Goal: Task Accomplishment & Management: Complete application form

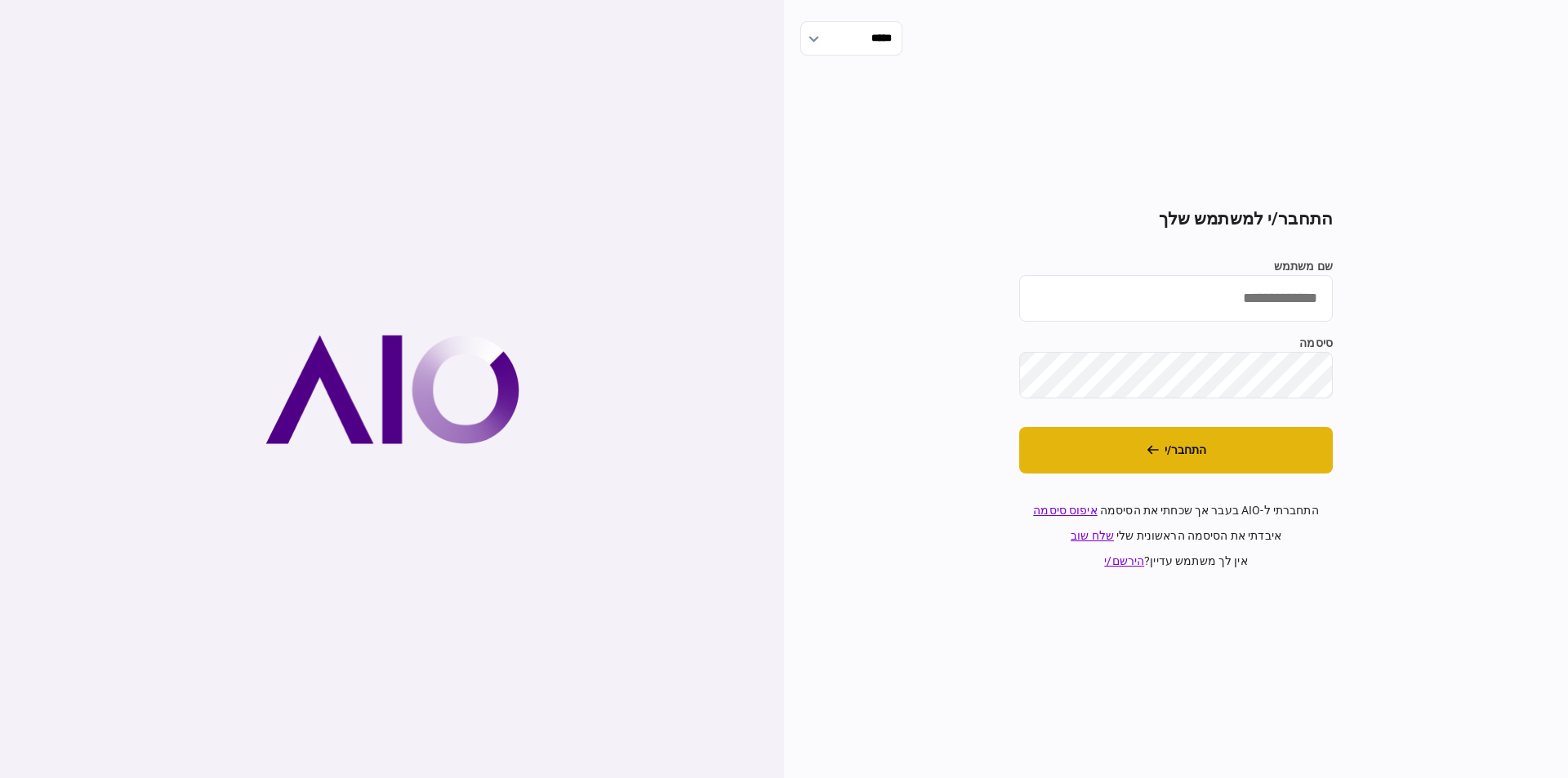
type input "*********"
click at [1215, 455] on button "התחבר/י" at bounding box center [1176, 450] width 314 height 47
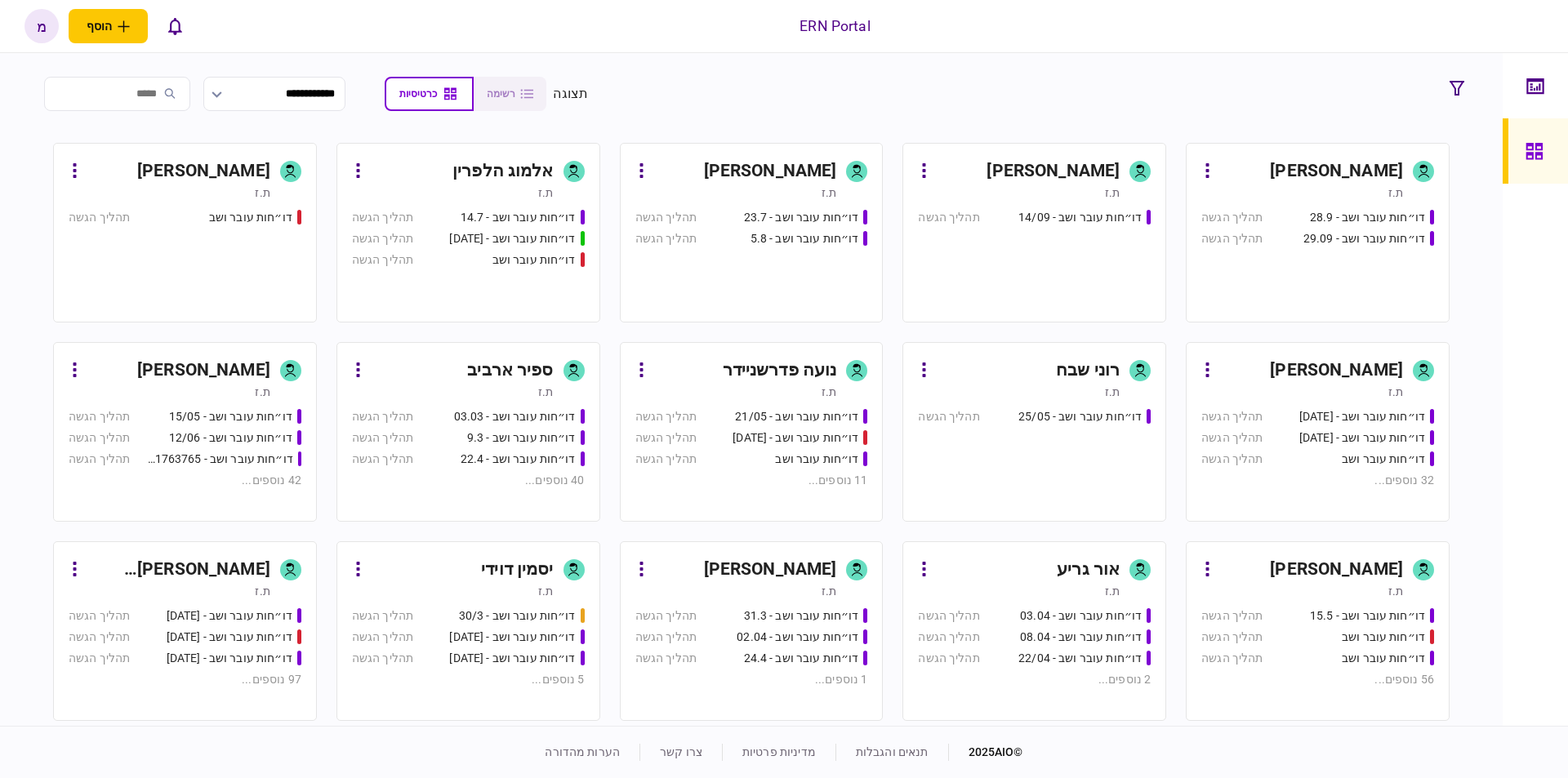
click at [786, 173] on div "מעיין כהן" at bounding box center [770, 171] width 133 height 27
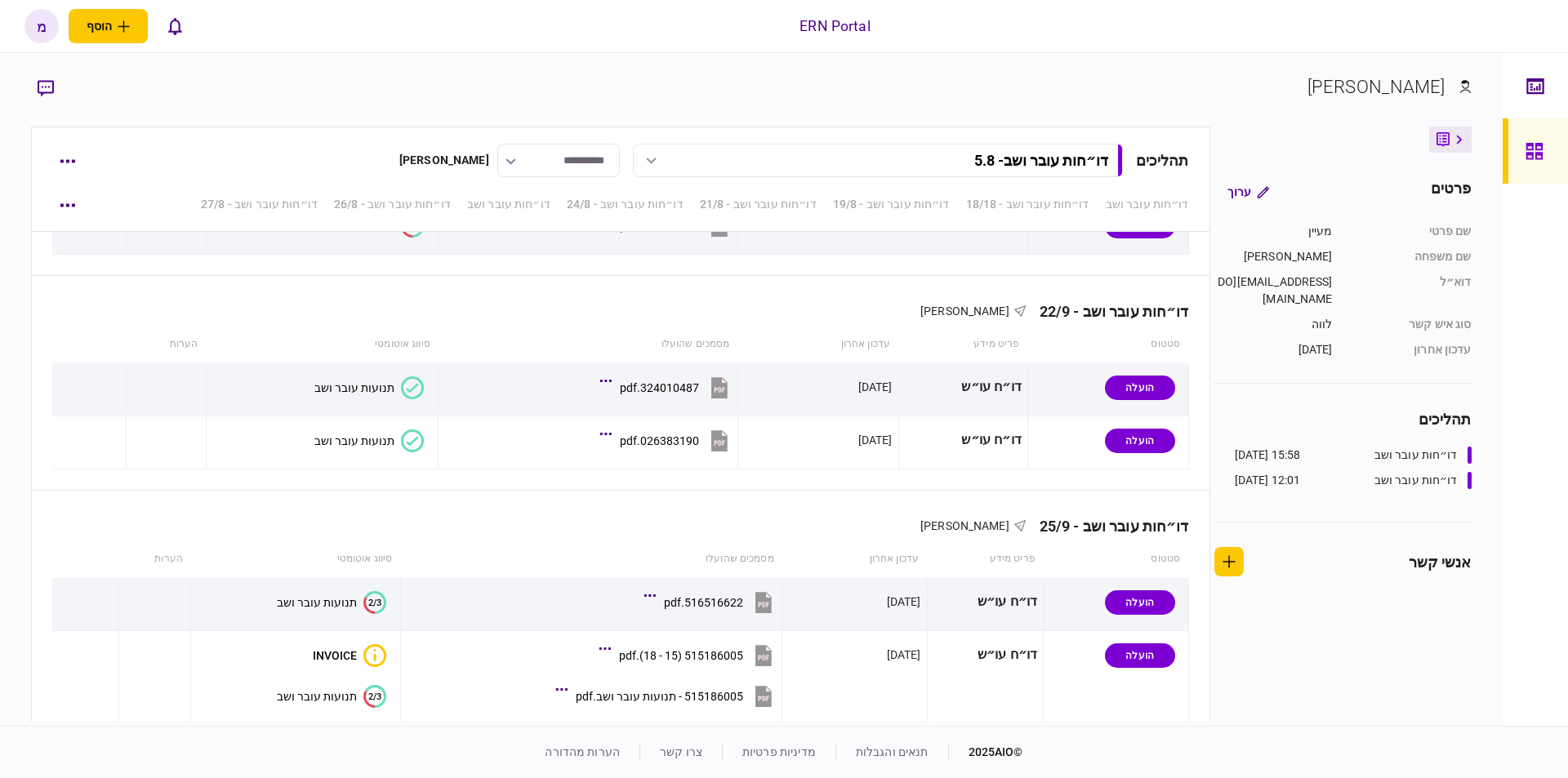
scroll to position [4499, 0]
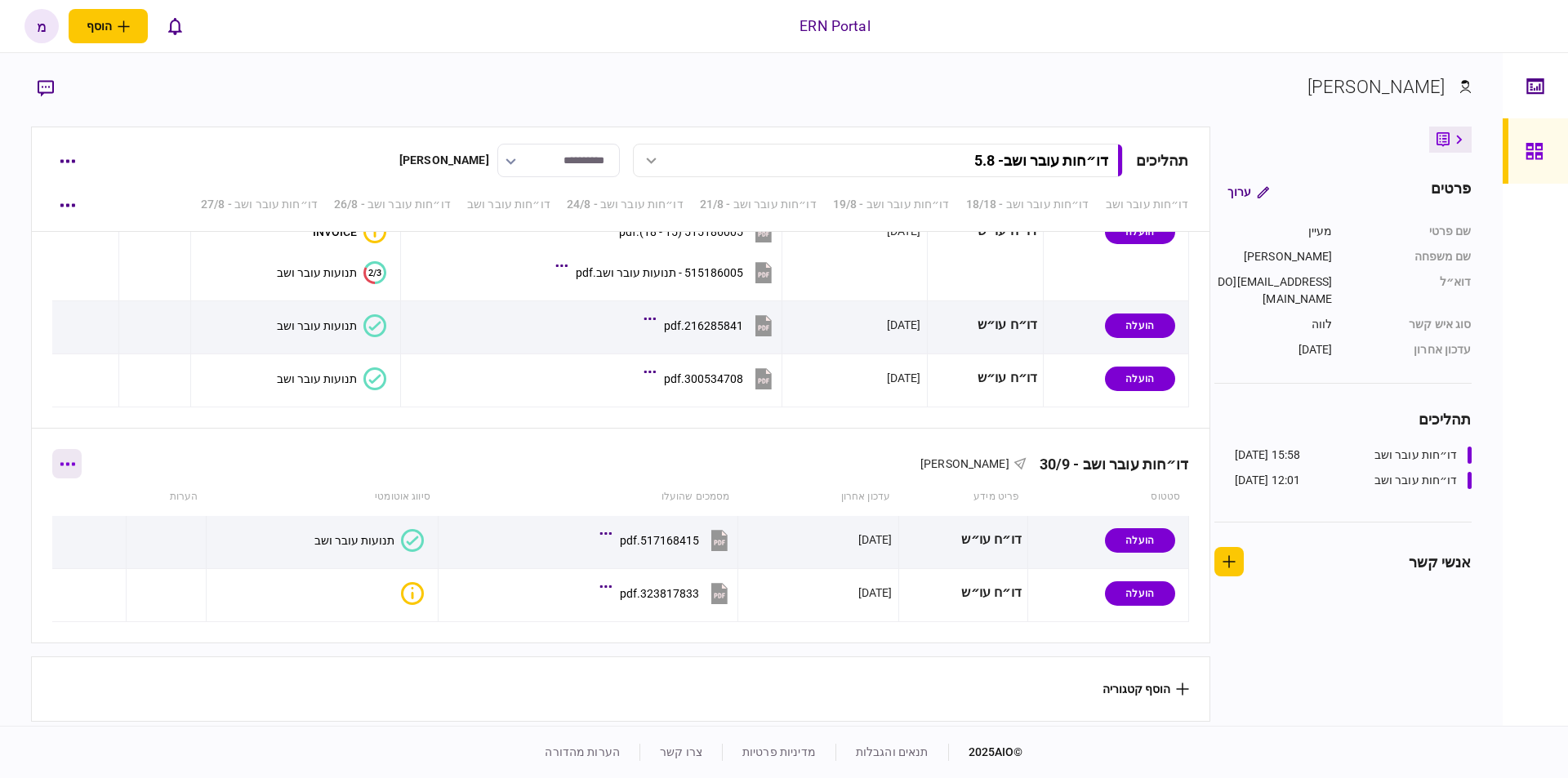
click at [73, 462] on button "button" at bounding box center [67, 464] width 29 height 29
click at [90, 524] on span "הוסף מסמך" at bounding box center [95, 527] width 65 height 19
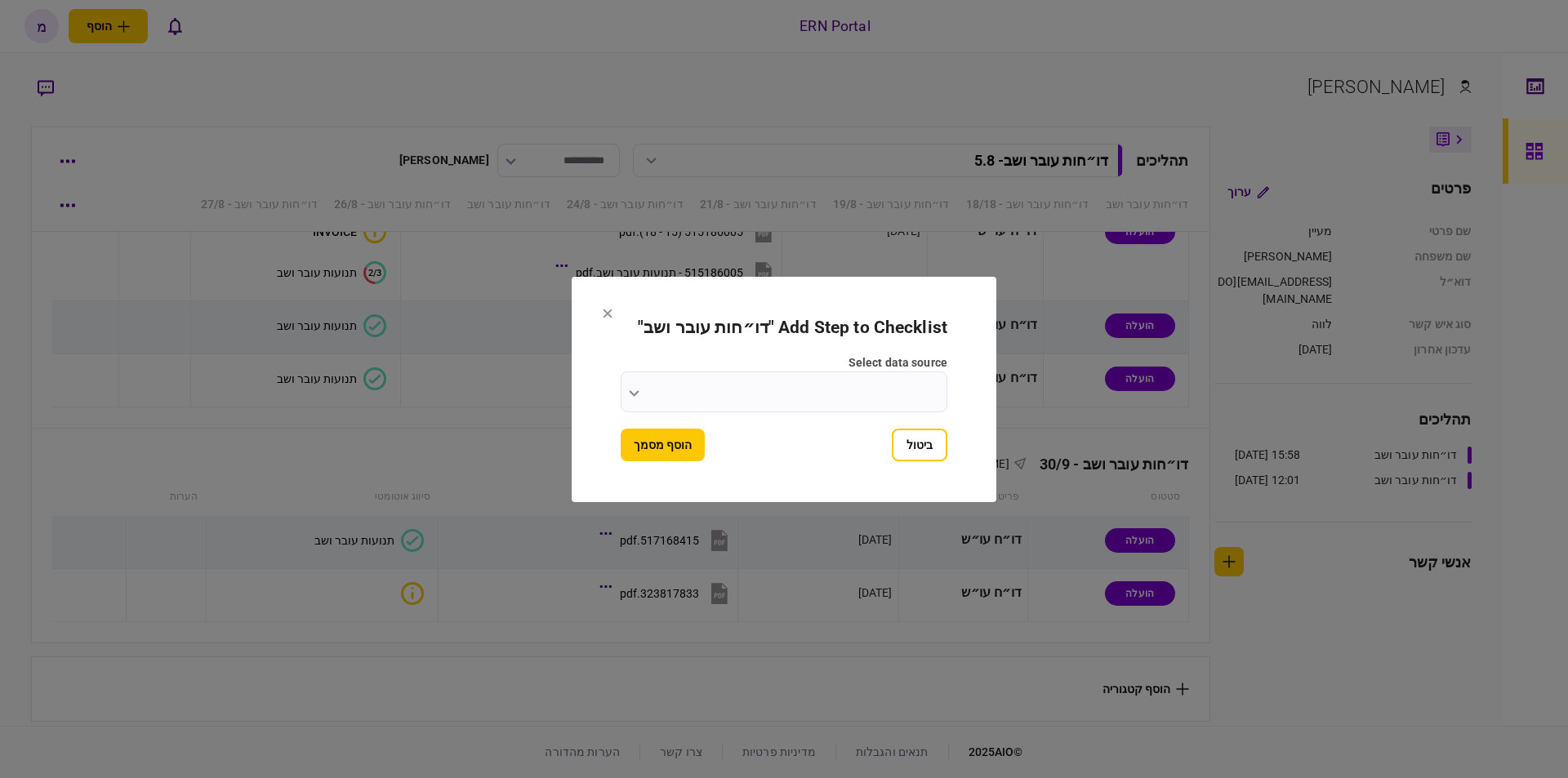
click at [632, 398] on button "button" at bounding box center [635, 392] width 11 height 13
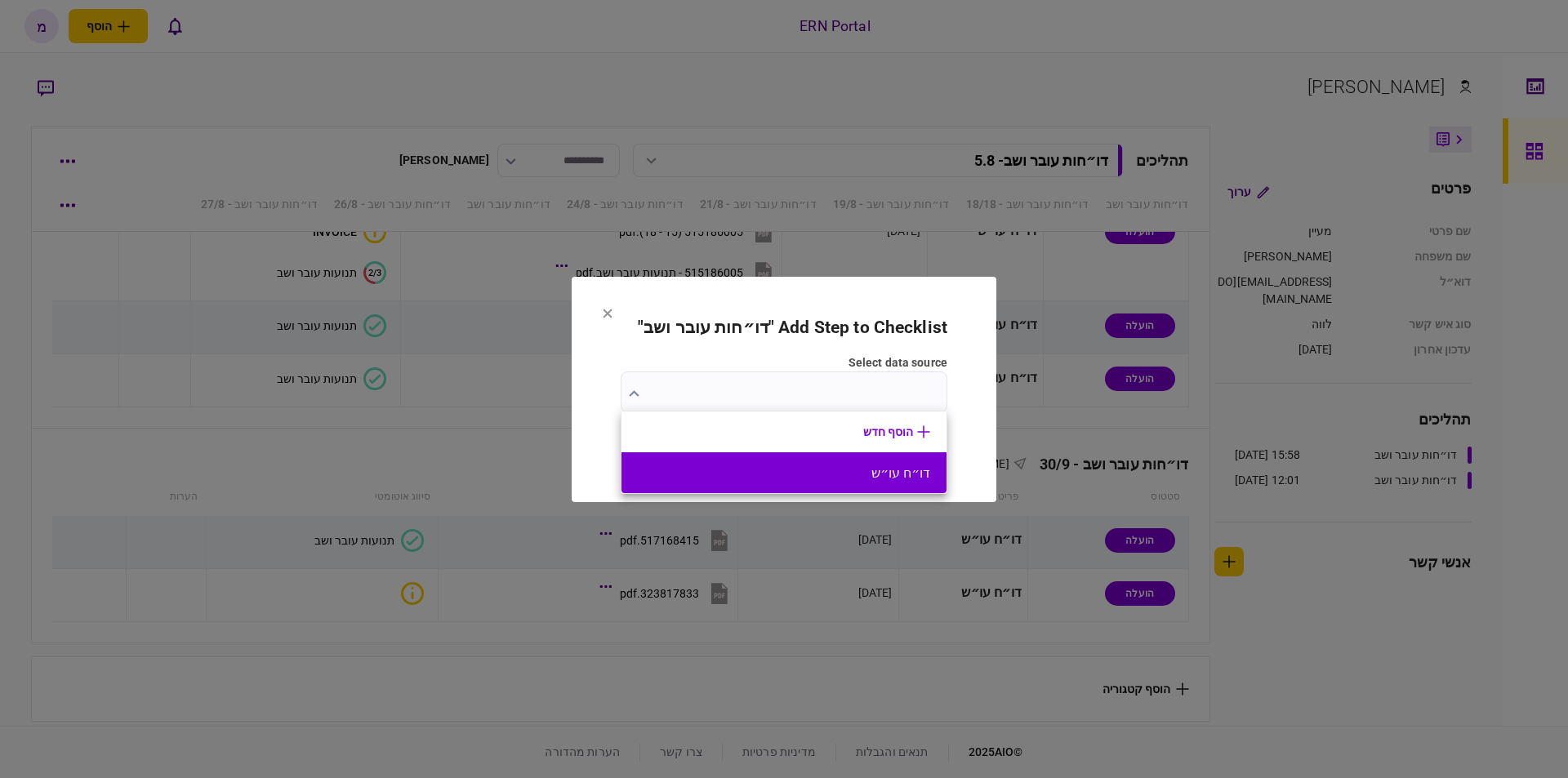
click at [718, 484] on li "דו״ח עו״ש" at bounding box center [784, 473] width 326 height 41
type input "*********"
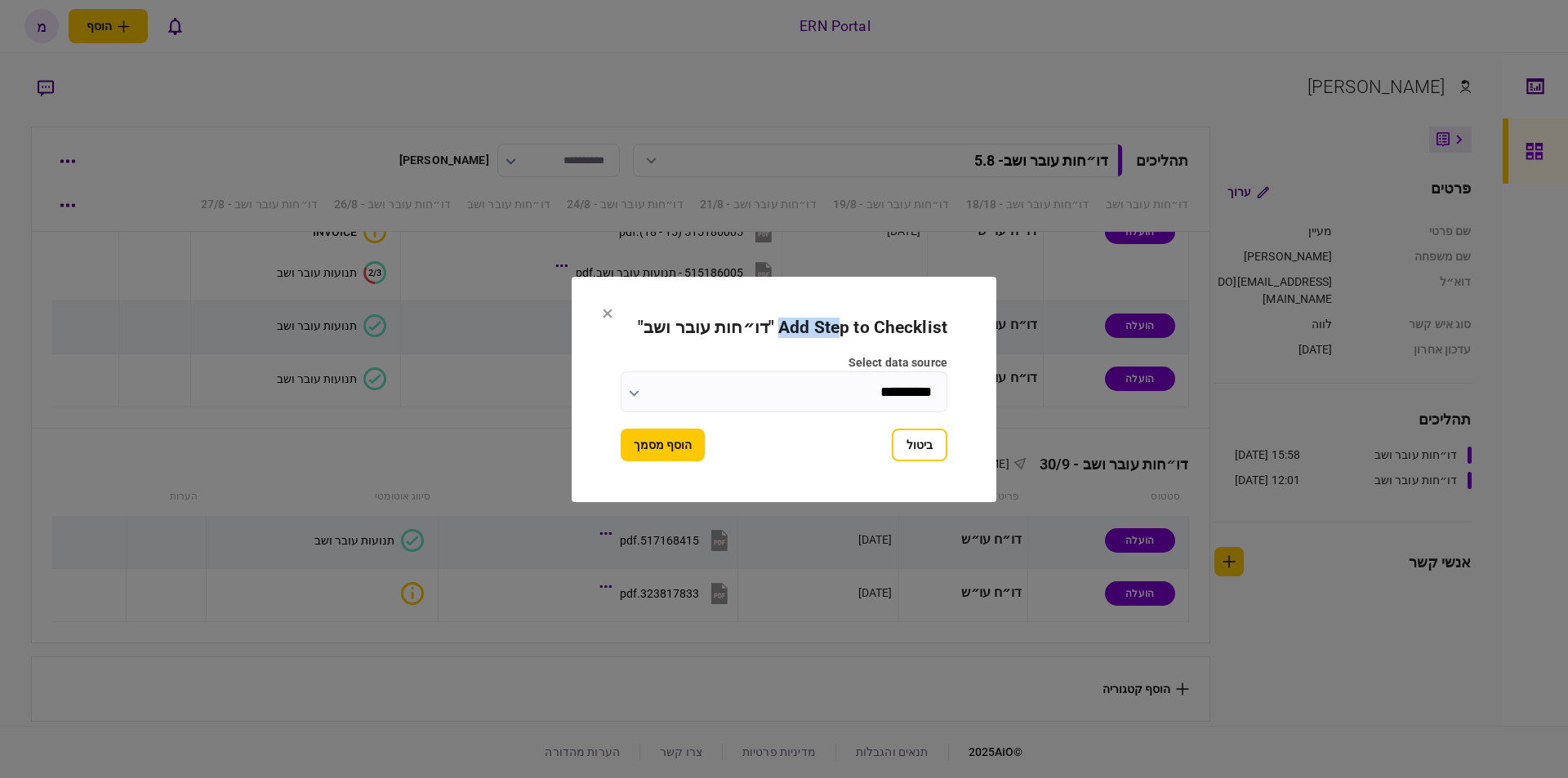
drag, startPoint x: 842, startPoint y: 285, endPoint x: 811, endPoint y: 271, distance: 34.0
click at [817, 271] on div "Add Step to Checklist " דו״חות עובר ושב " select data source ********* ביטול הו…" at bounding box center [784, 389] width 1568 height 778
click at [681, 449] on button "הוסף מסמך" at bounding box center [663, 445] width 84 height 33
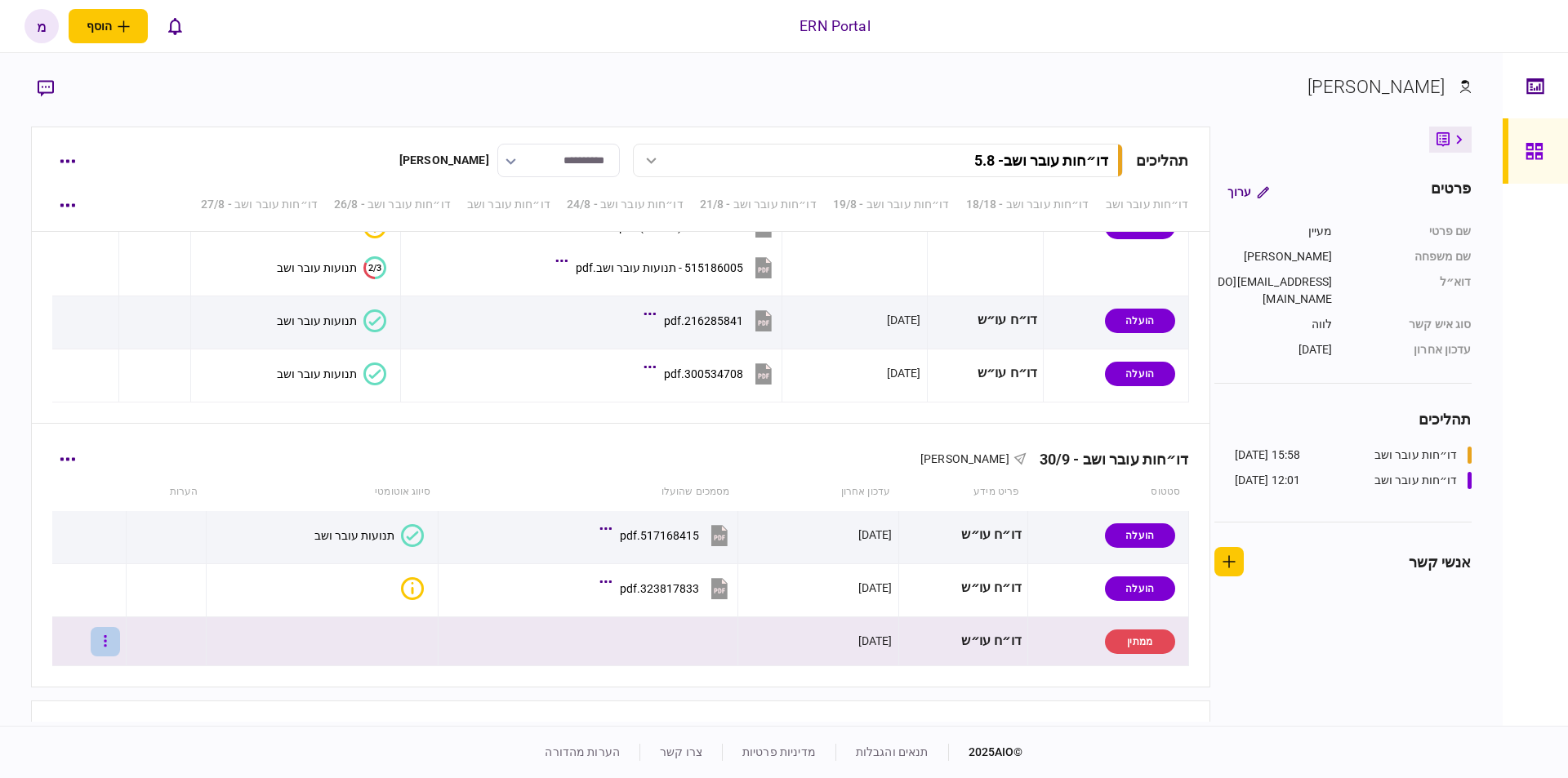
click at [116, 634] on button "button" at bounding box center [105, 641] width 29 height 29
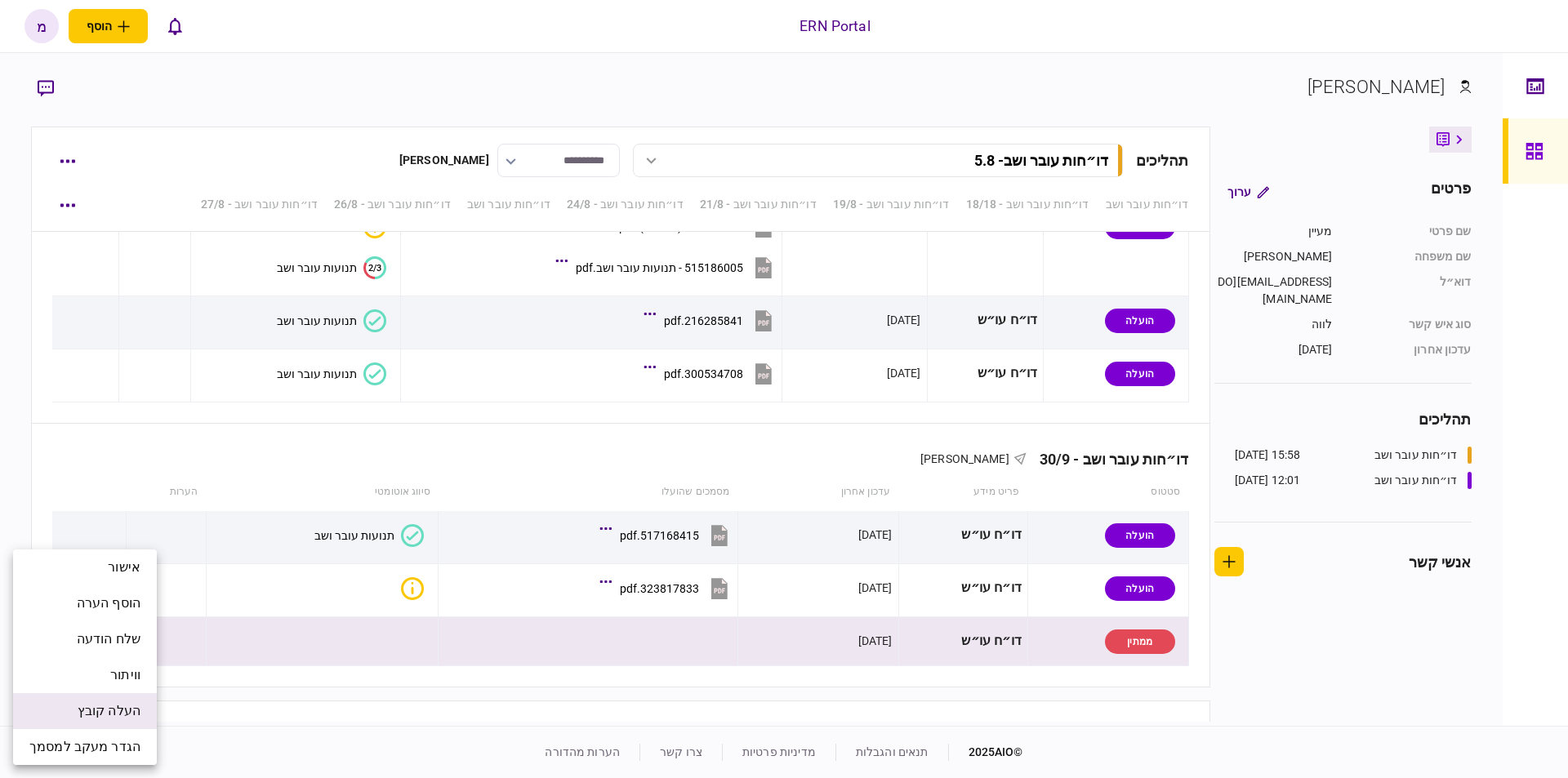
click at [83, 709] on span "העלה קובץ" at bounding box center [109, 710] width 63 height 19
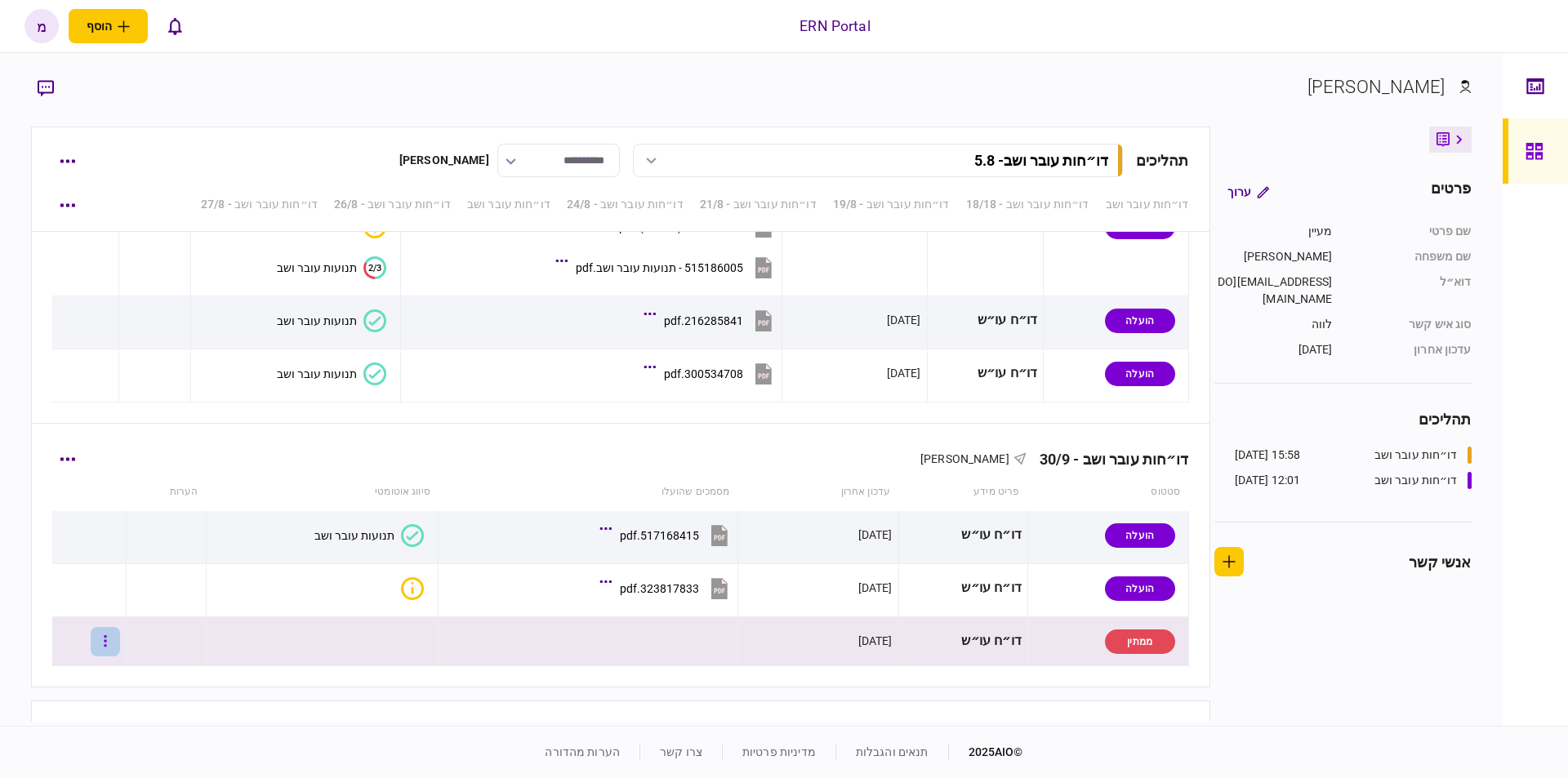
click at [120, 640] on button "button" at bounding box center [105, 641] width 29 height 29
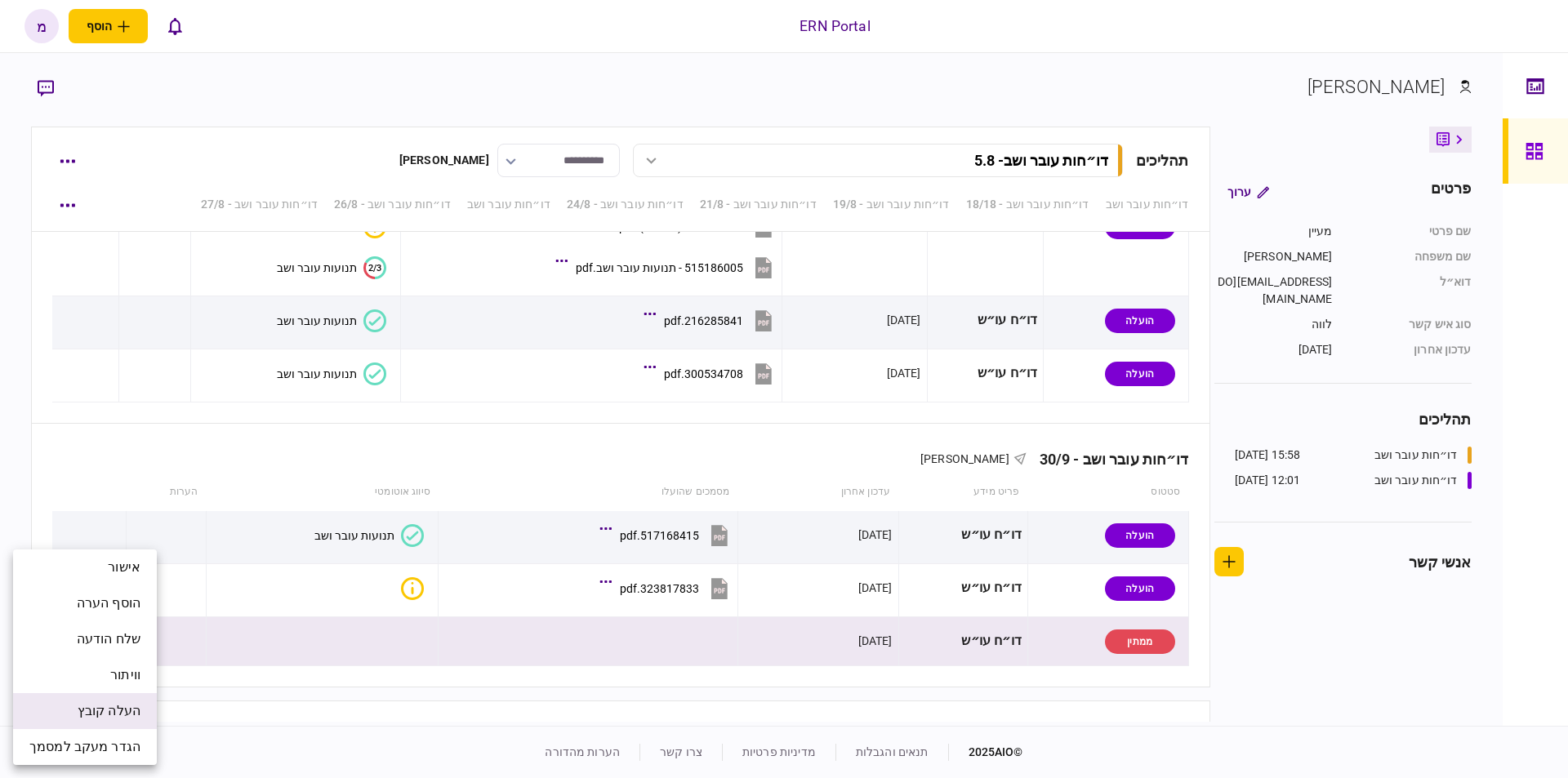
click at [79, 710] on span "העלה קובץ" at bounding box center [109, 710] width 63 height 19
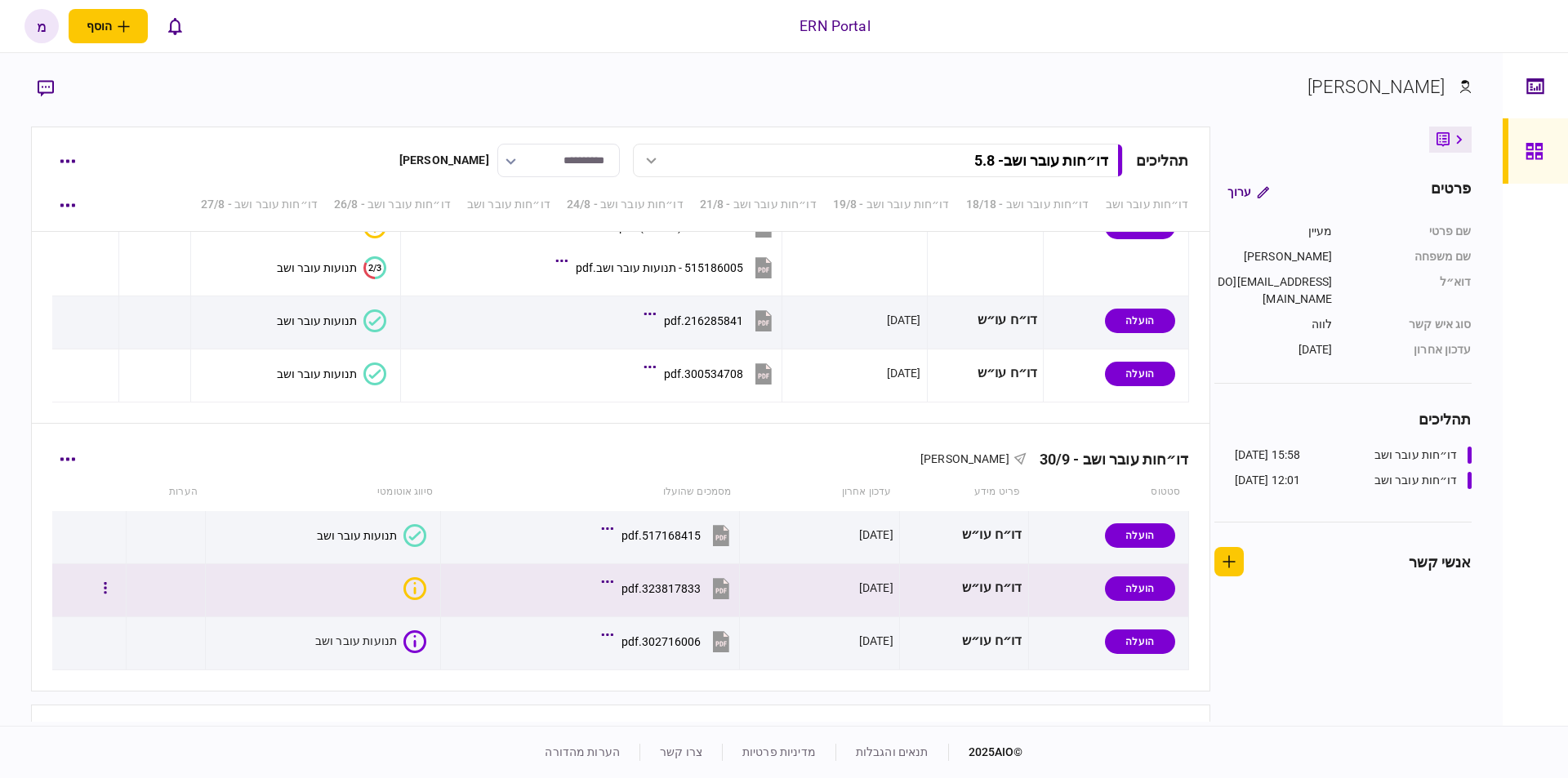
scroll to position [4553, 0]
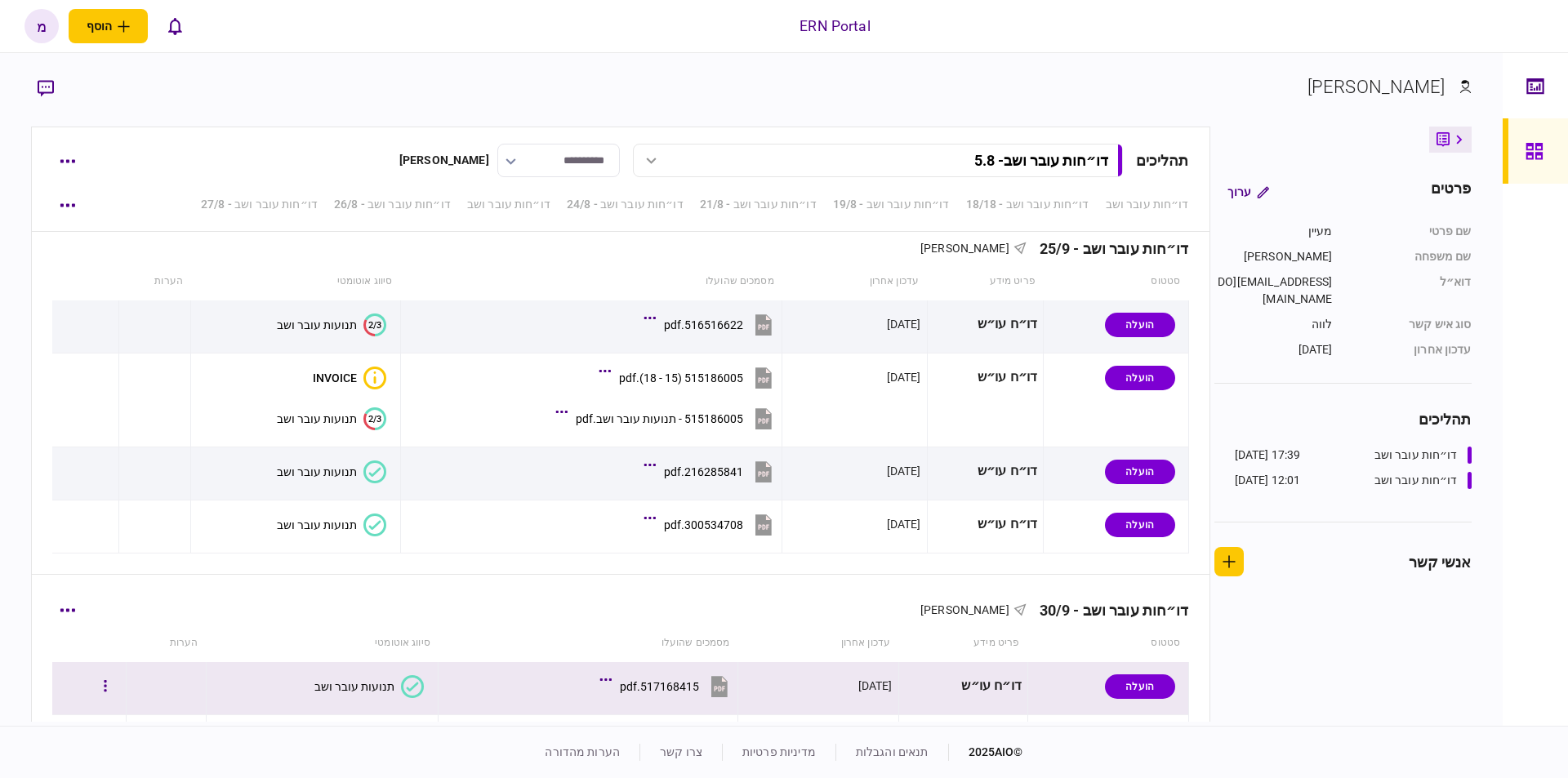
scroll to position [4553, 0]
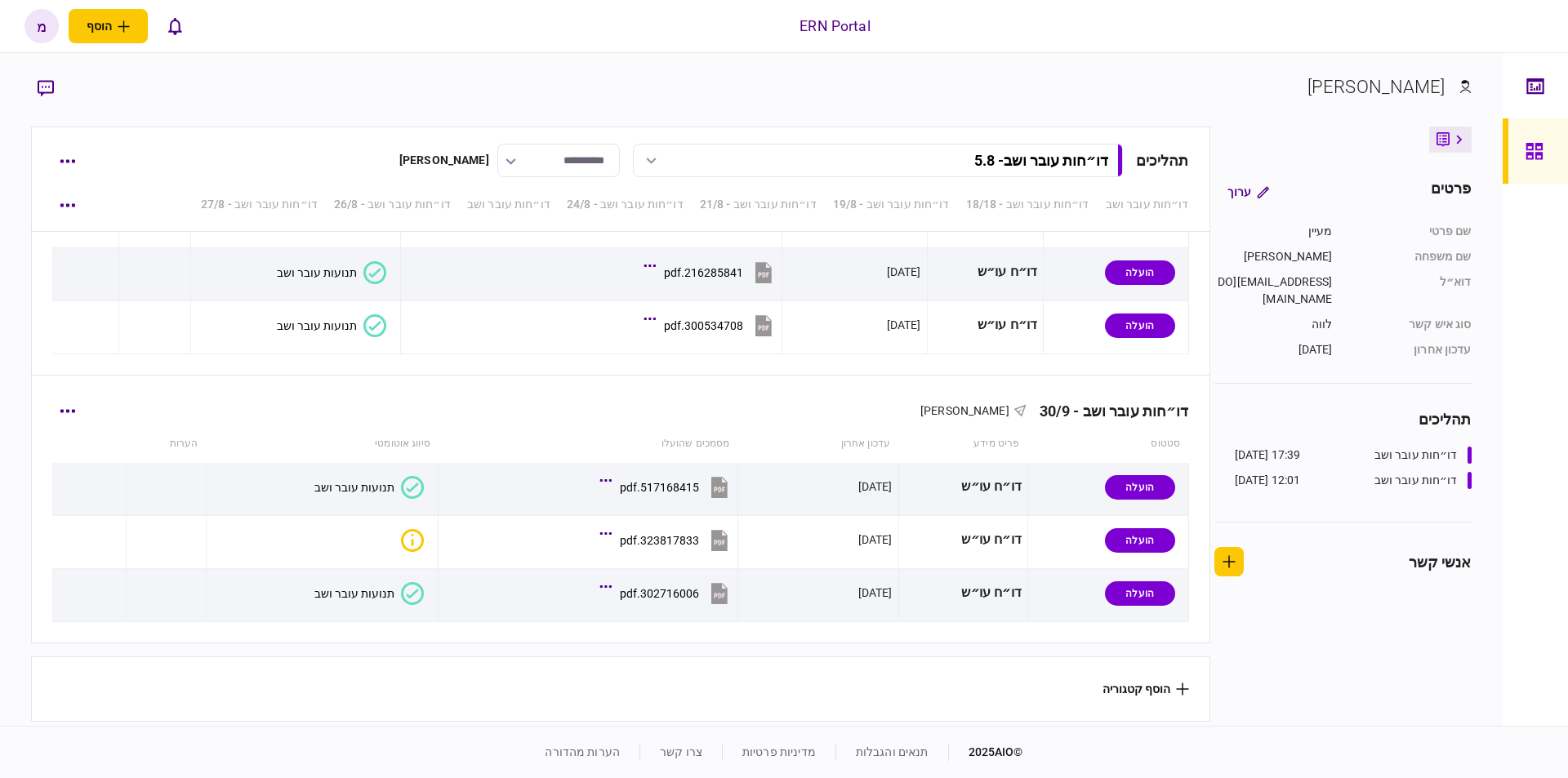
click at [395, 585] on button "תנועות עובר ושב" at bounding box center [369, 593] width 109 height 23
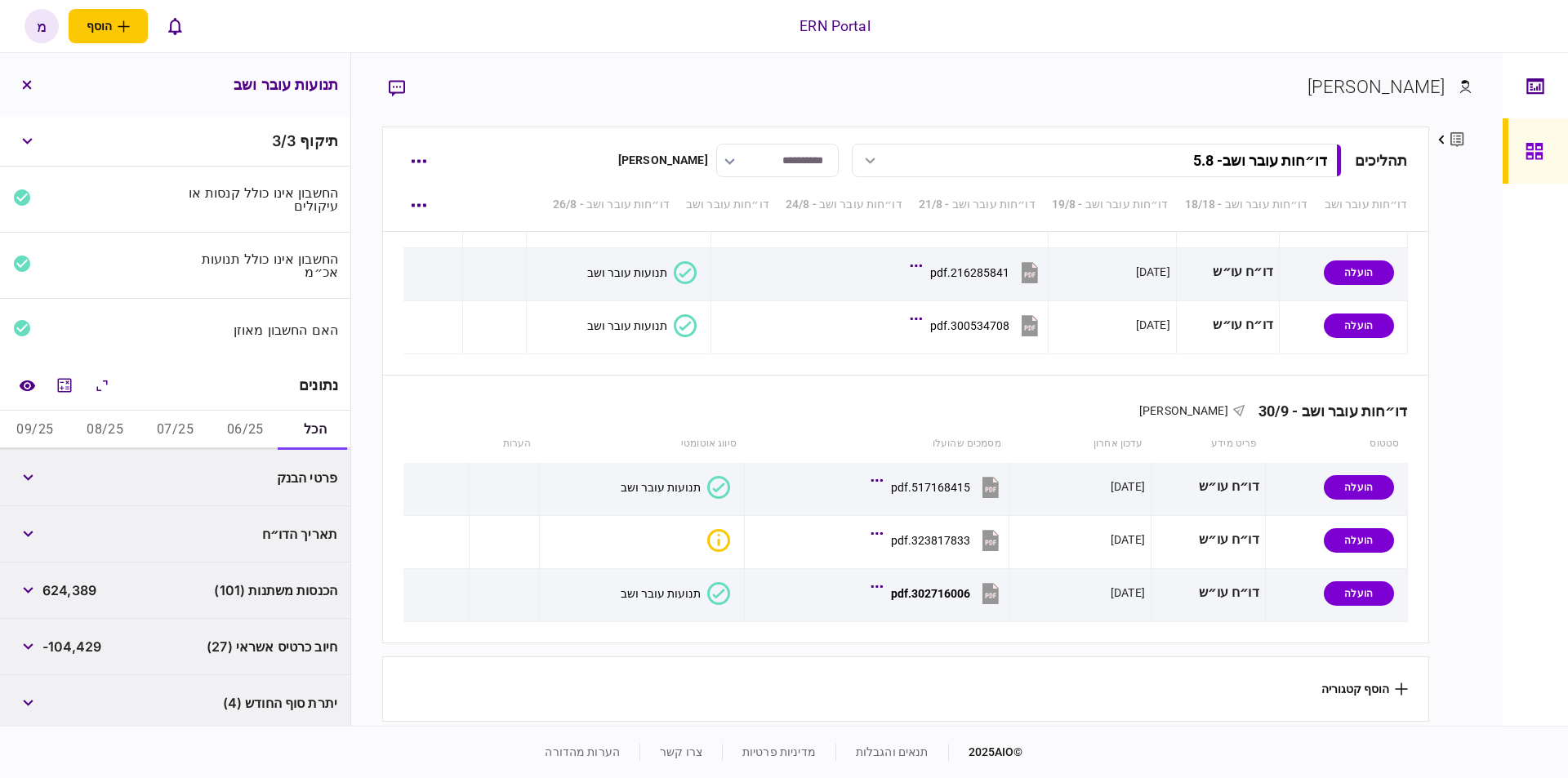
scroll to position [171, 0]
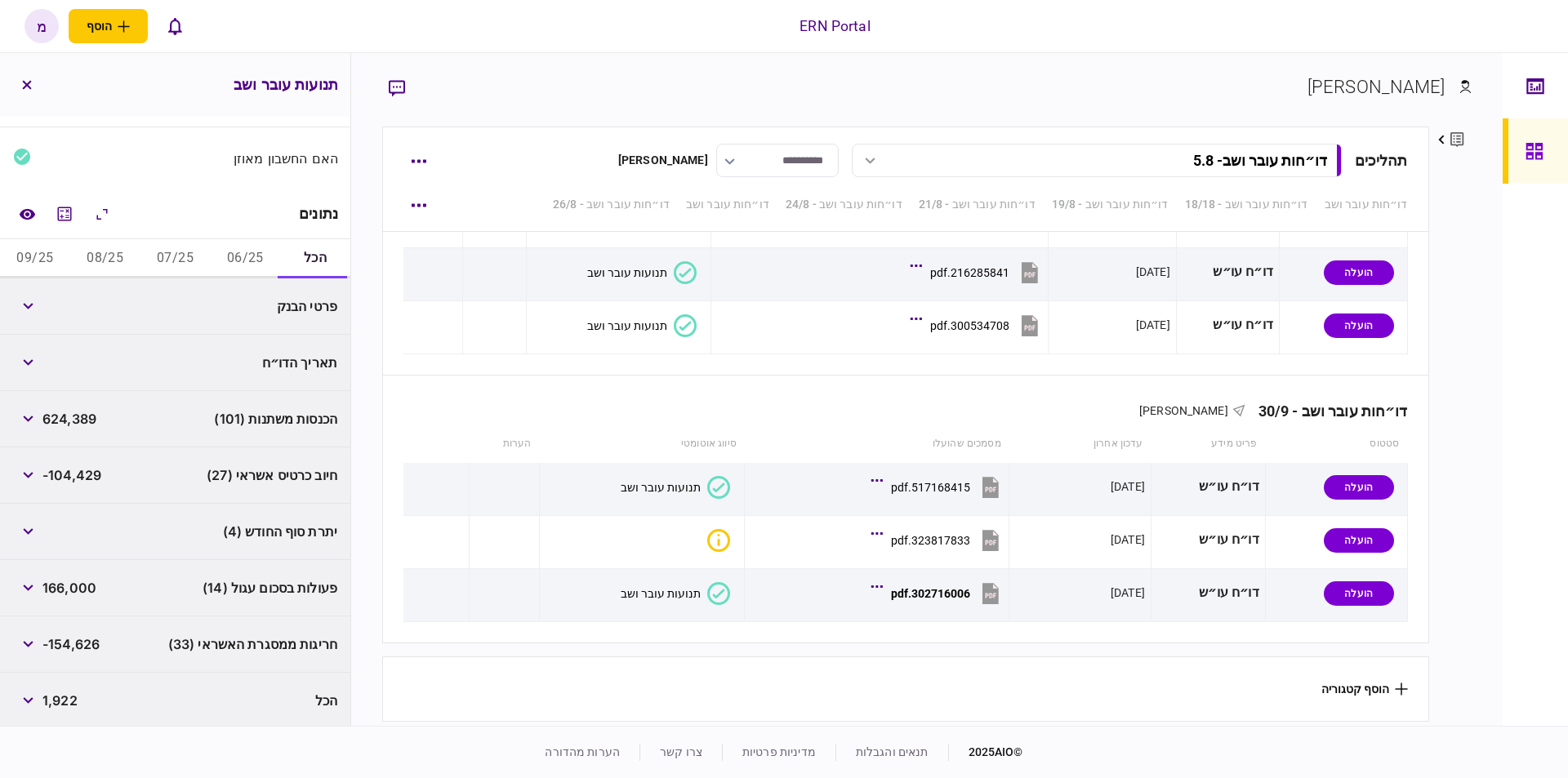
click at [248, 252] on button "06/25" at bounding box center [245, 258] width 71 height 39
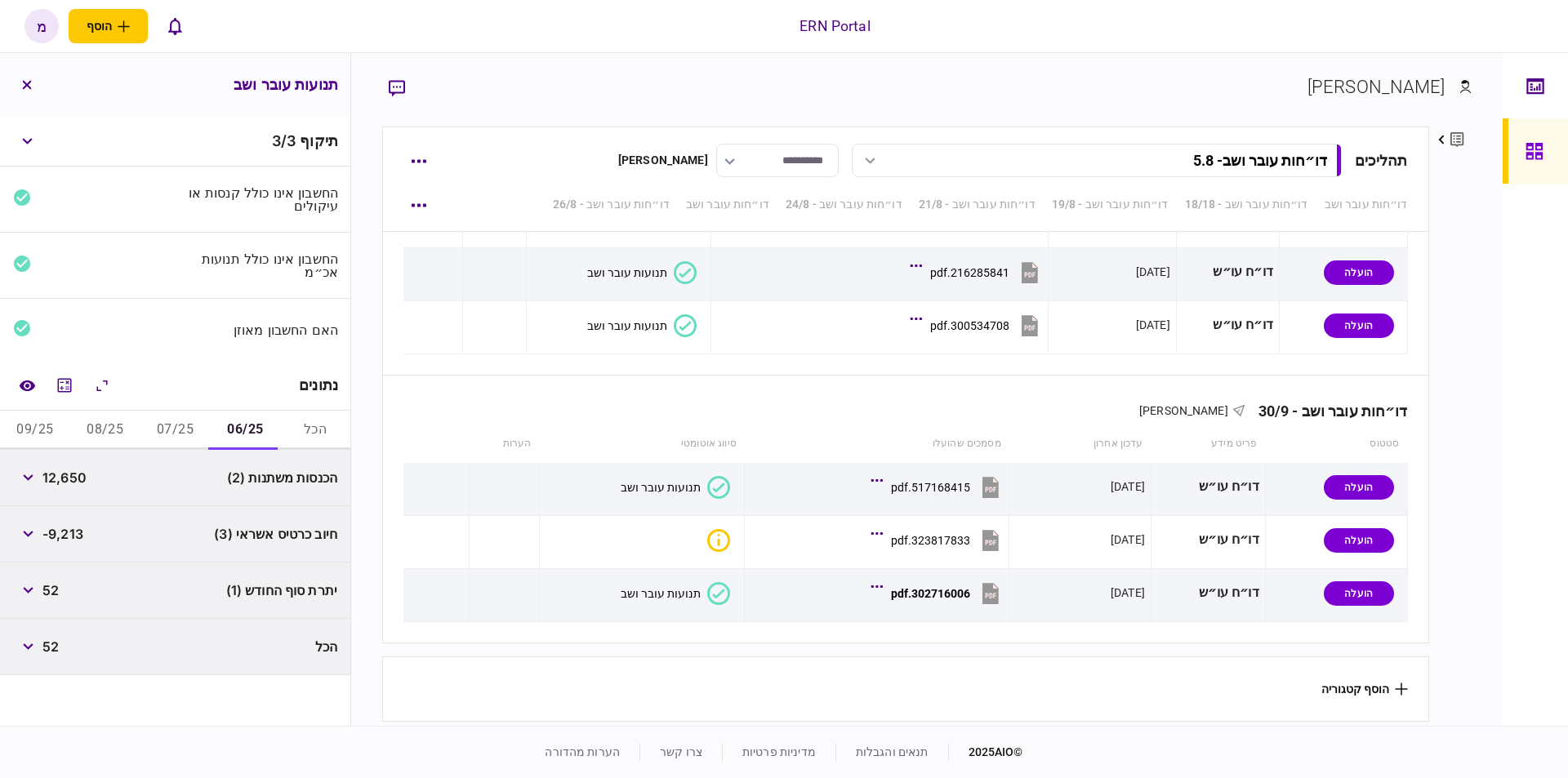
scroll to position [0, 0]
click at [71, 378] on icon "מחשבון" at bounding box center [64, 384] width 14 height 14
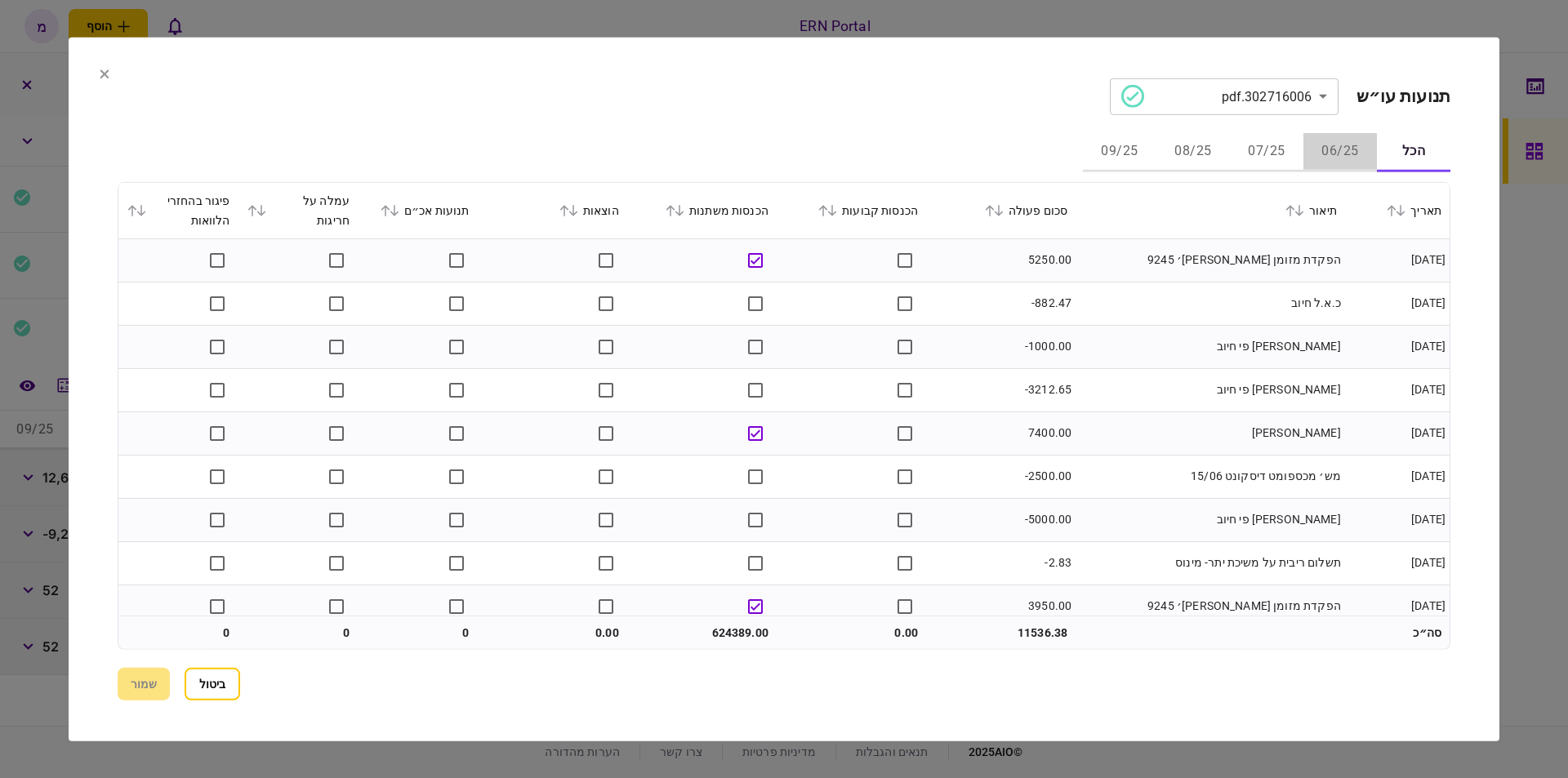
click at [1339, 137] on button "06/25" at bounding box center [1341, 151] width 73 height 39
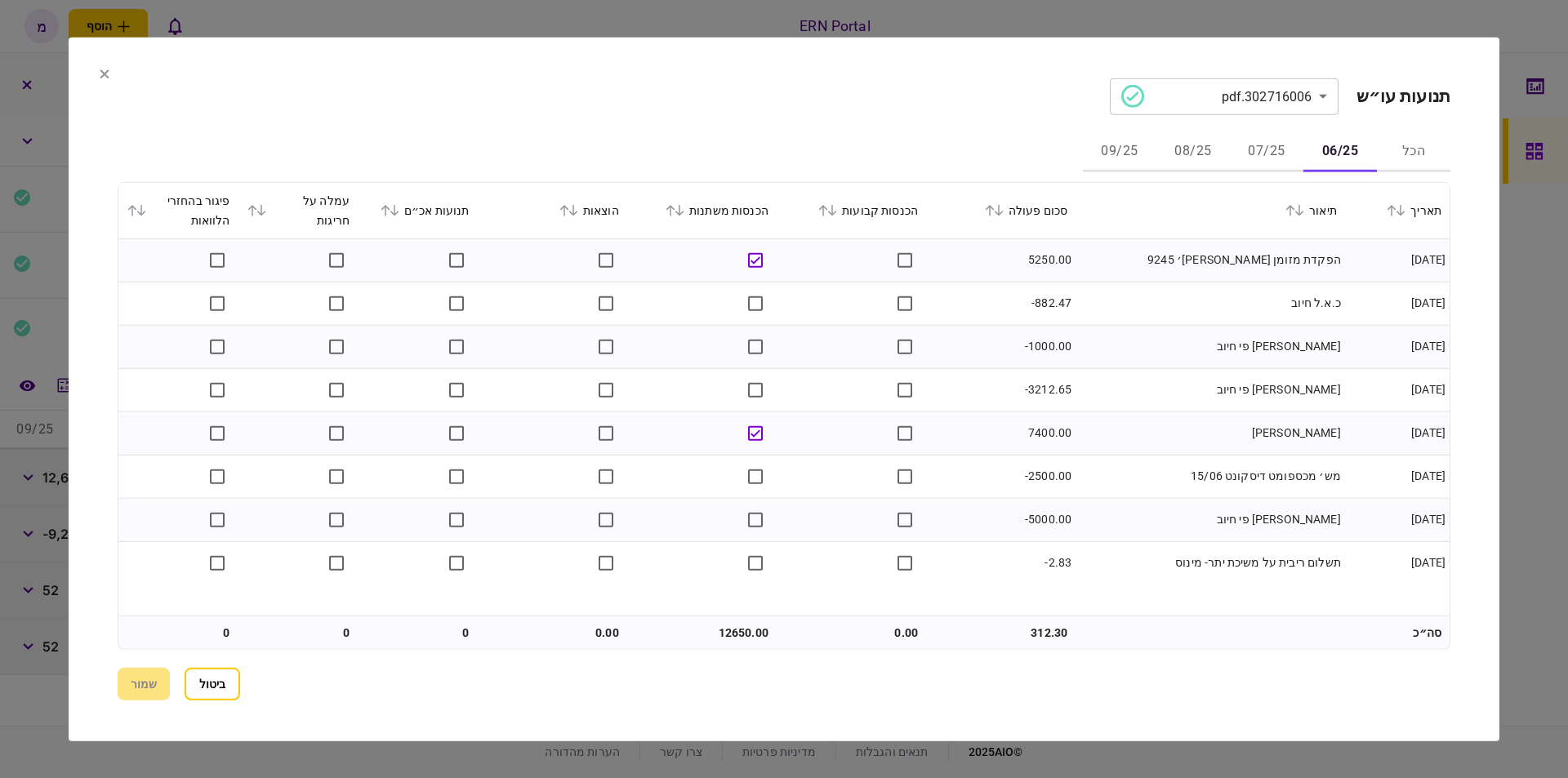
click at [859, 101] on section "**********" at bounding box center [784, 96] width 1333 height 37
click at [849, 132] on div "הכל 06/25 07/25 08/25 09/25" at bounding box center [784, 151] width 1333 height 39
click at [996, 170] on div "הכל 06/25 07/25 08/25 09/25" at bounding box center [784, 151] width 1333 height 39
click at [1149, 400] on td "[PERSON_NAME] פי חיוב" at bounding box center [1210, 389] width 270 height 43
click at [733, 630] on td "12650.00" at bounding box center [701, 633] width 149 height 33
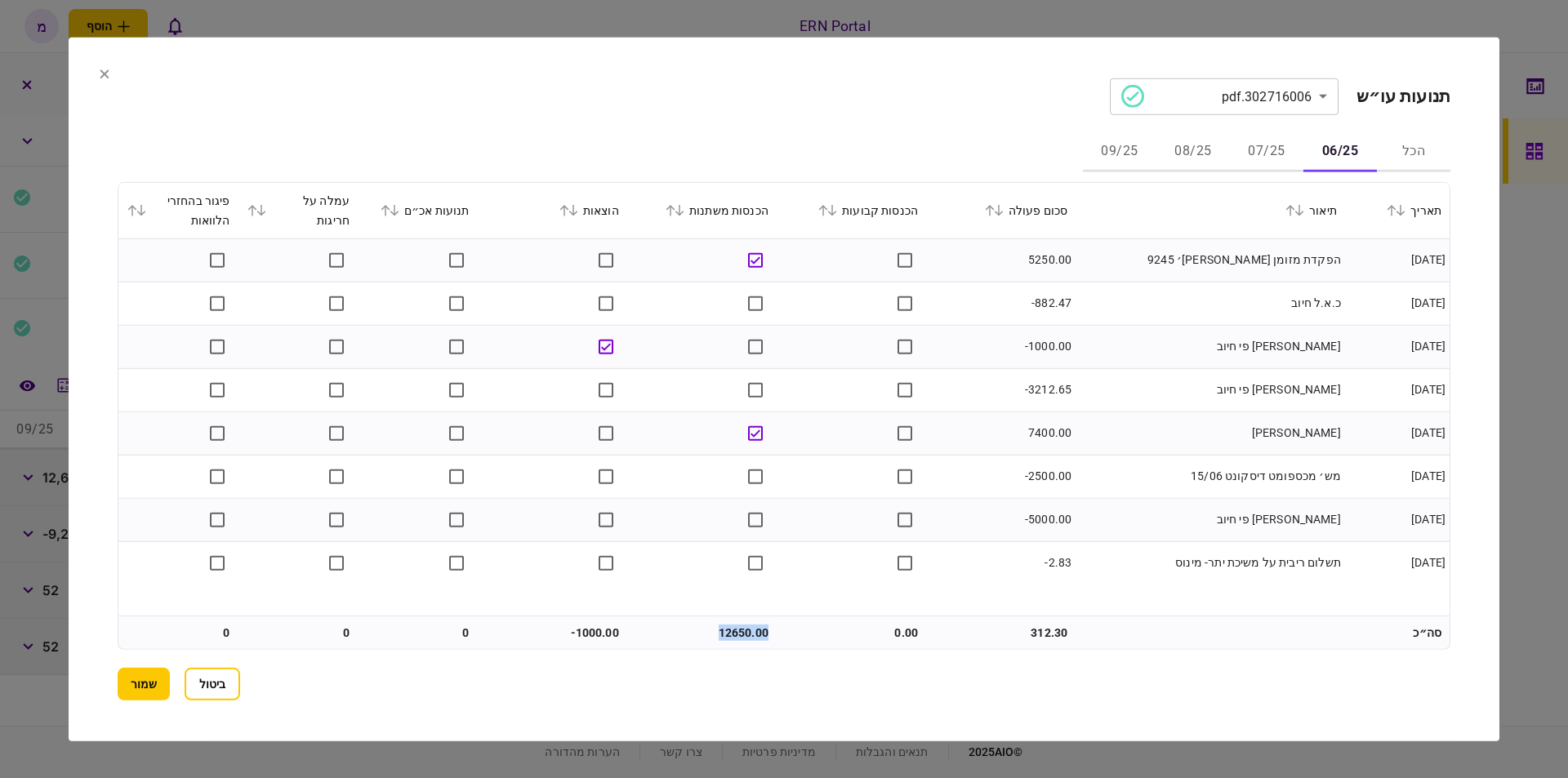
click at [733, 630] on td "12650.00" at bounding box center [701, 633] width 149 height 33
copy td "12650.00"
click at [731, 629] on td "12650.00" at bounding box center [701, 633] width 149 height 33
click at [600, 633] on td "-1000.00" at bounding box center [552, 633] width 149 height 33
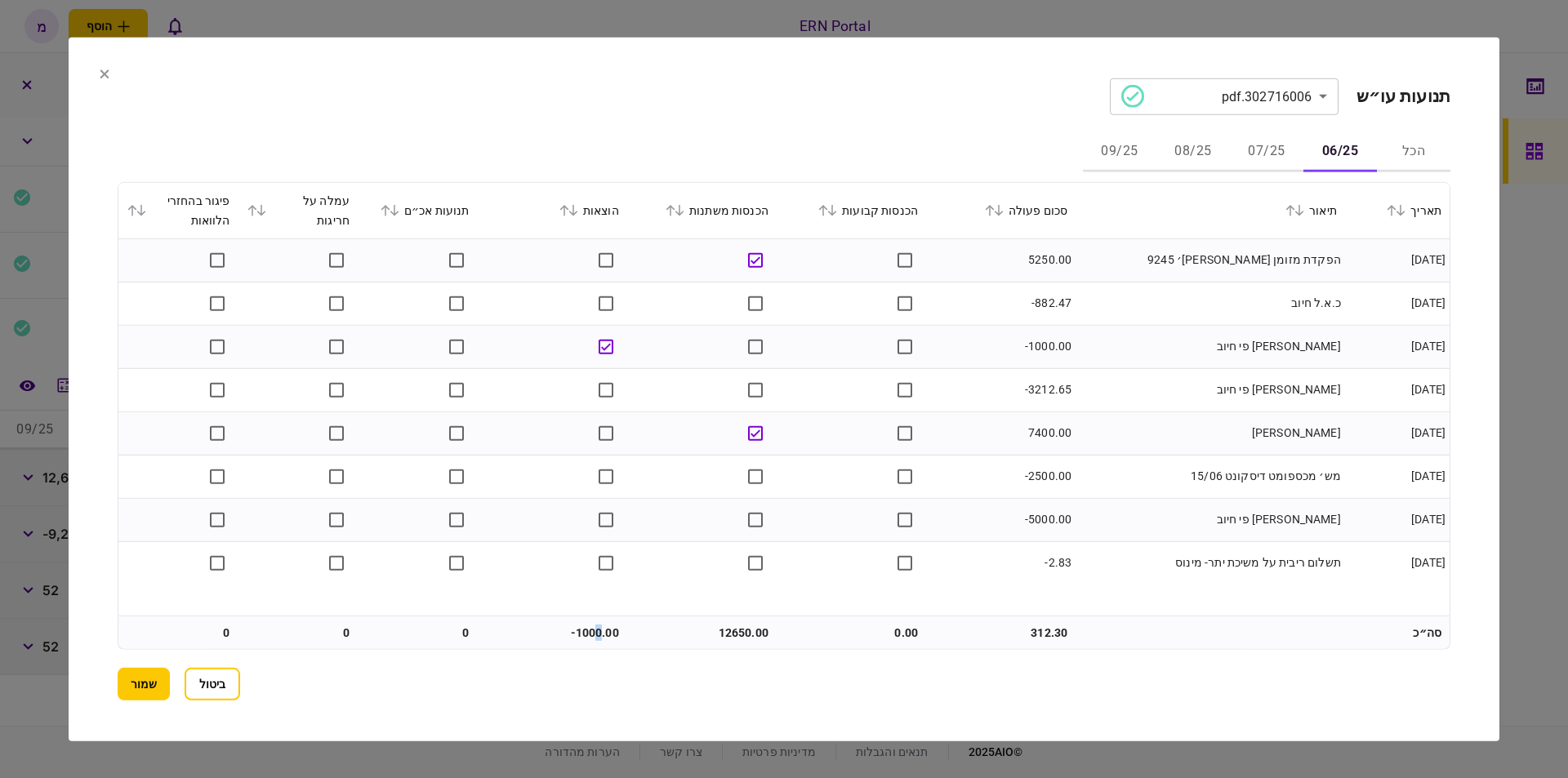
click at [602, 632] on td "-1000.00" at bounding box center [552, 633] width 149 height 33
click at [599, 625] on td "-1000.00" at bounding box center [552, 633] width 149 height 33
click at [1276, 150] on button "07/25" at bounding box center [1267, 151] width 73 height 39
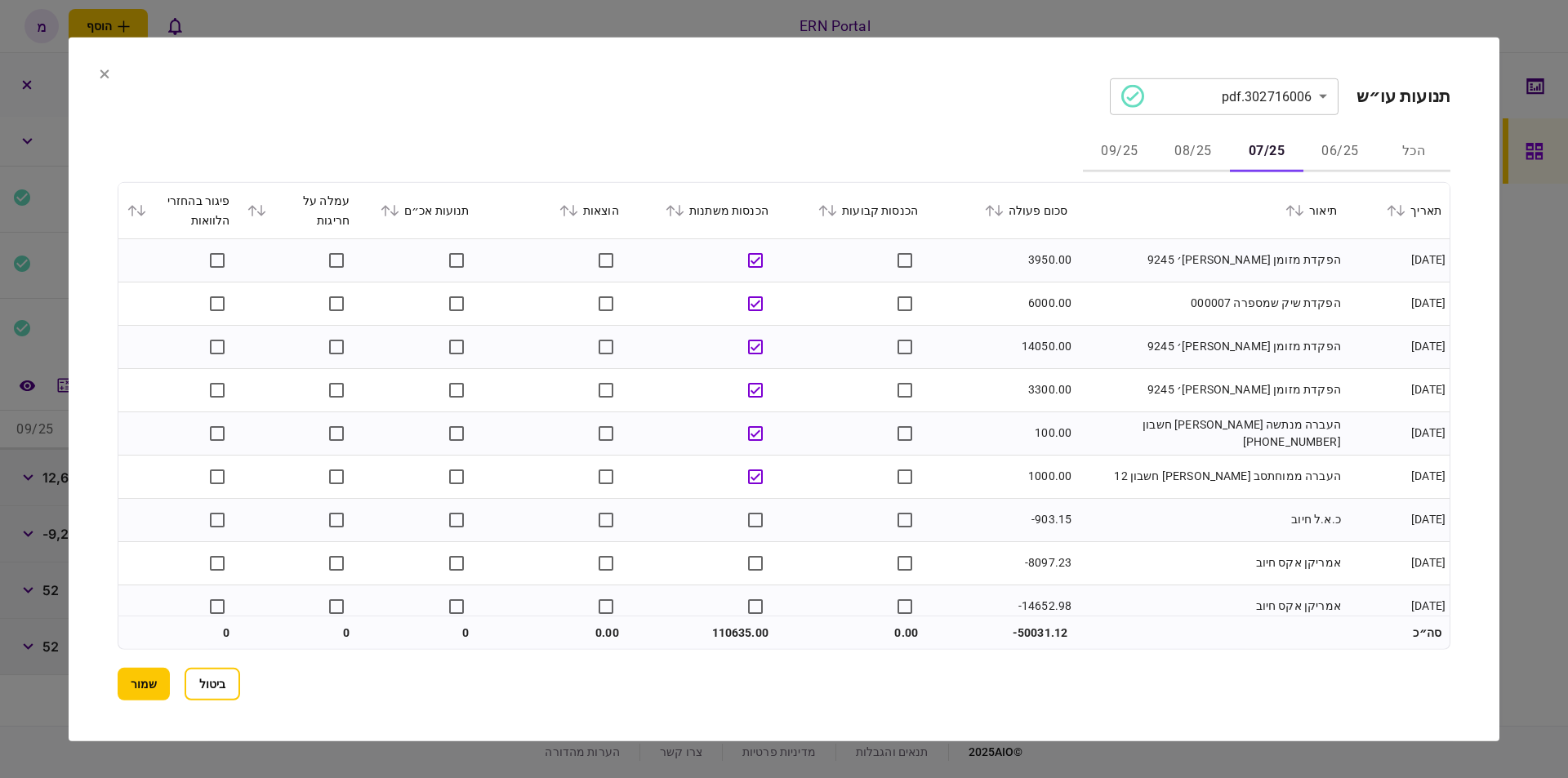
click at [1329, 146] on button "06/25" at bounding box center [1341, 151] width 73 height 39
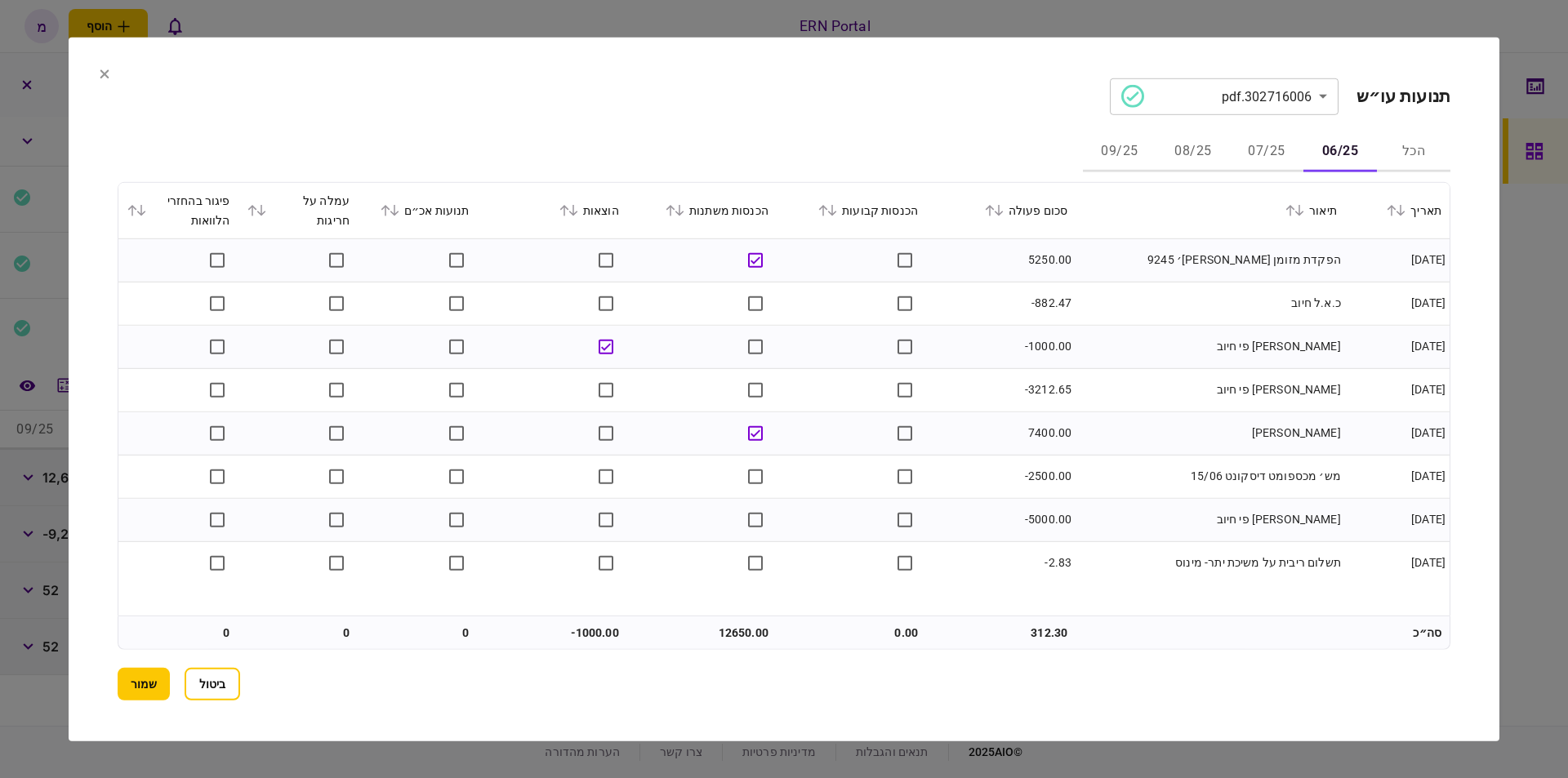
click at [596, 635] on td "-1000.00" at bounding box center [552, 633] width 149 height 33
copy td "1000.00"
click at [138, 685] on button "שמור" at bounding box center [143, 685] width 52 height 33
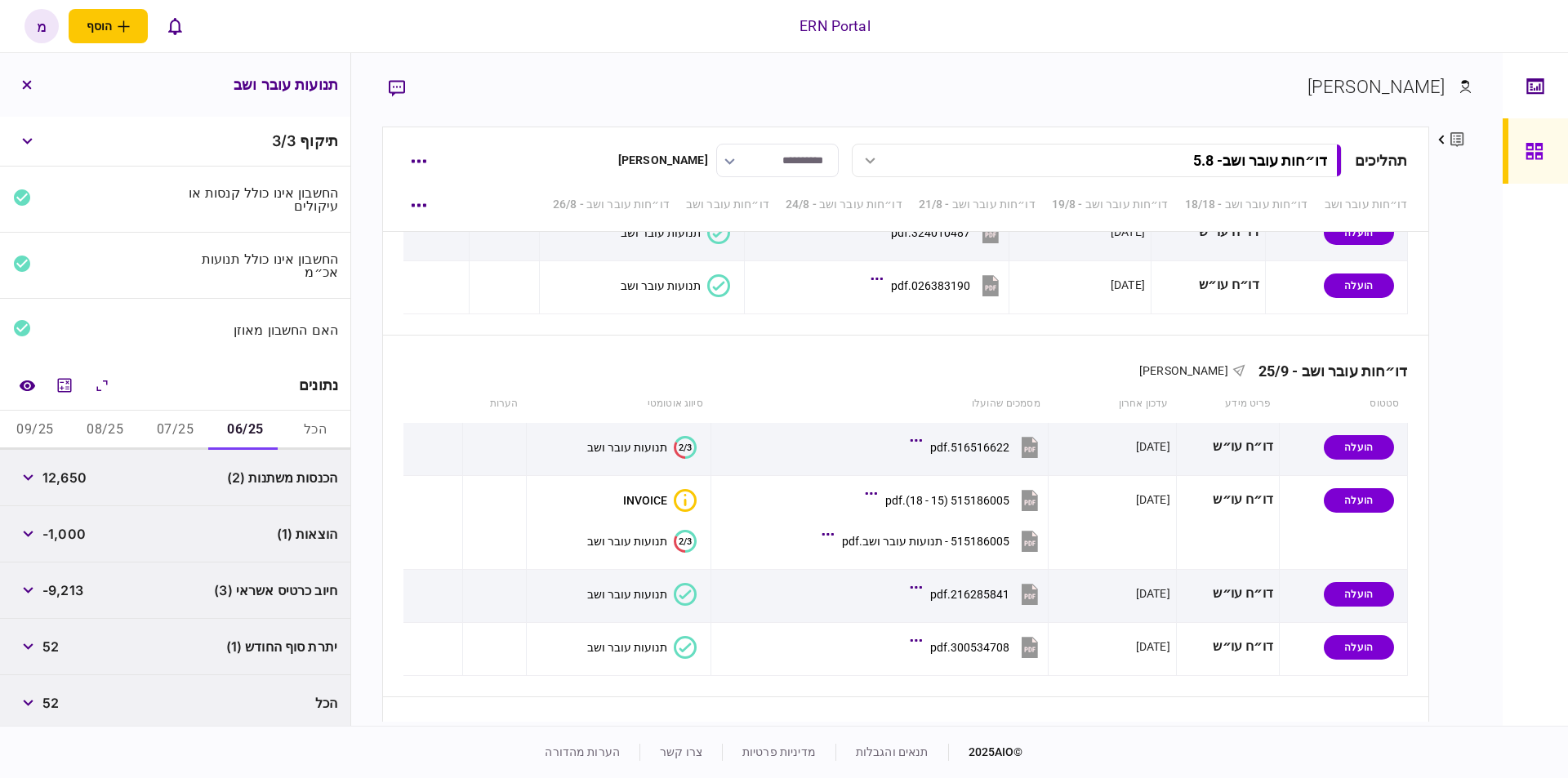
scroll to position [4145, 0]
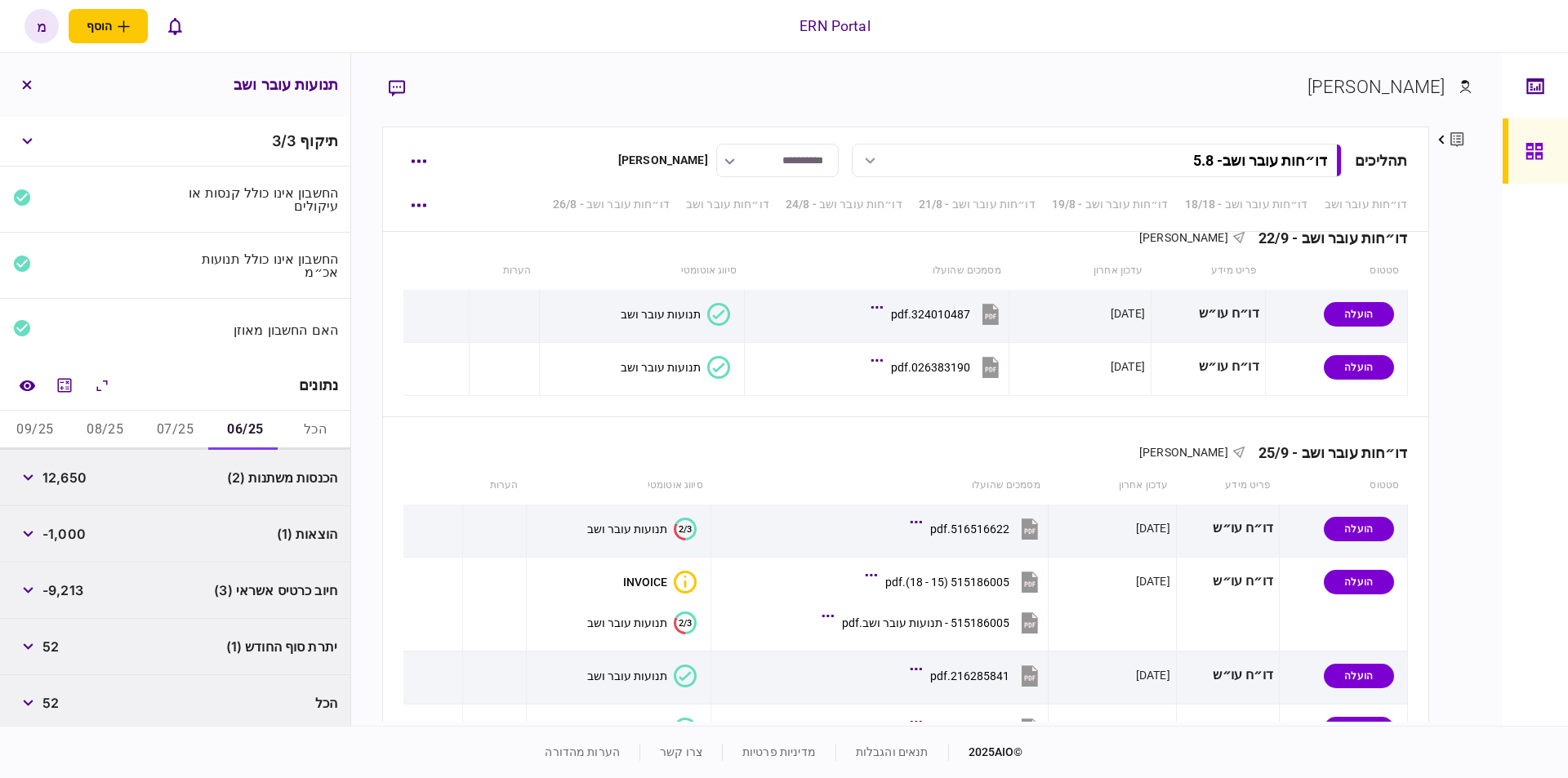
click at [49, 637] on span "52" at bounding box center [50, 646] width 17 height 19
copy span "52"
click at [178, 415] on button "07/25" at bounding box center [175, 430] width 71 height 39
click at [83, 382] on div at bounding box center [64, 385] width 105 height 29
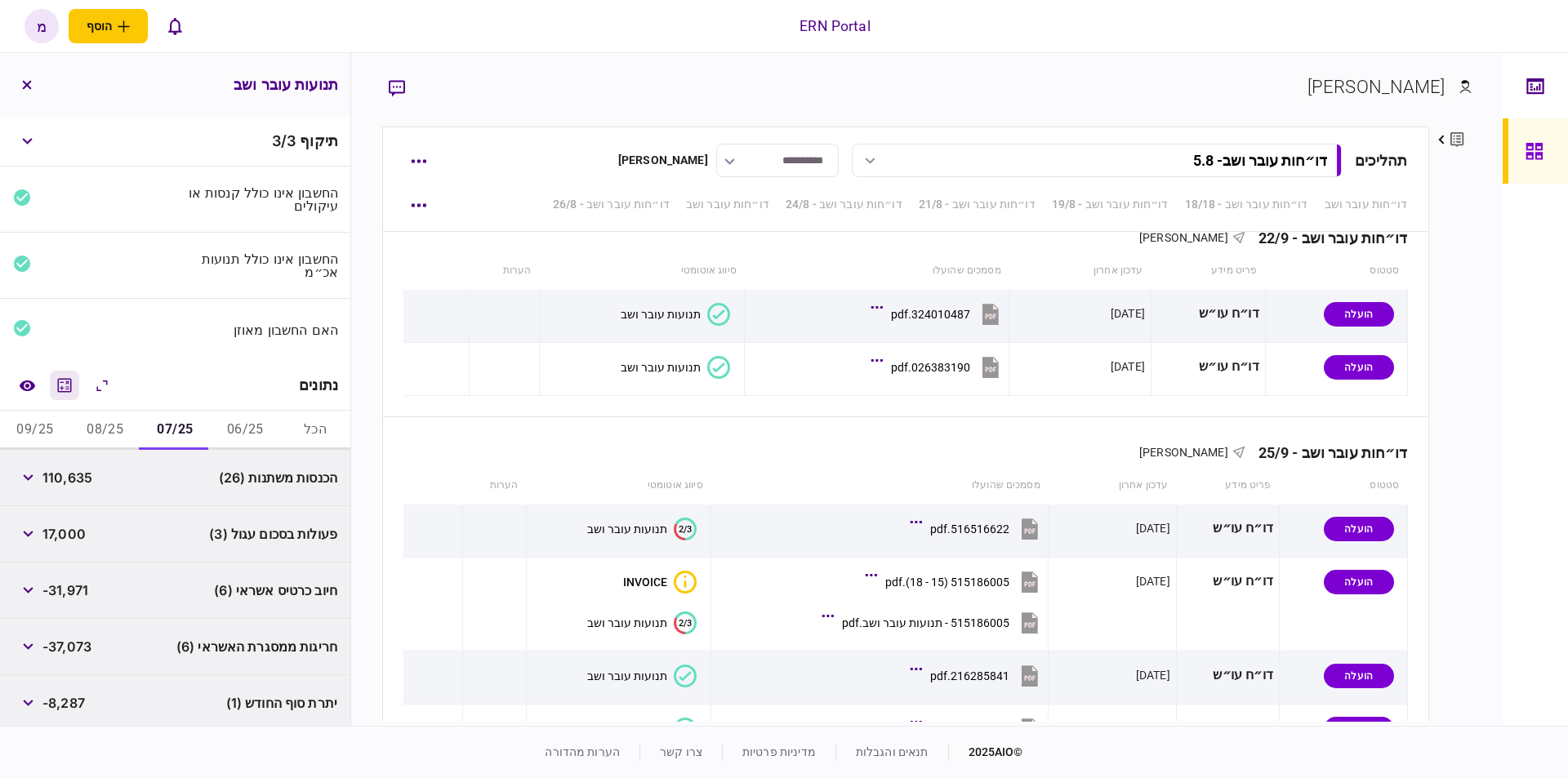
click at [68, 385] on icon "מחשבון" at bounding box center [64, 385] width 19 height 19
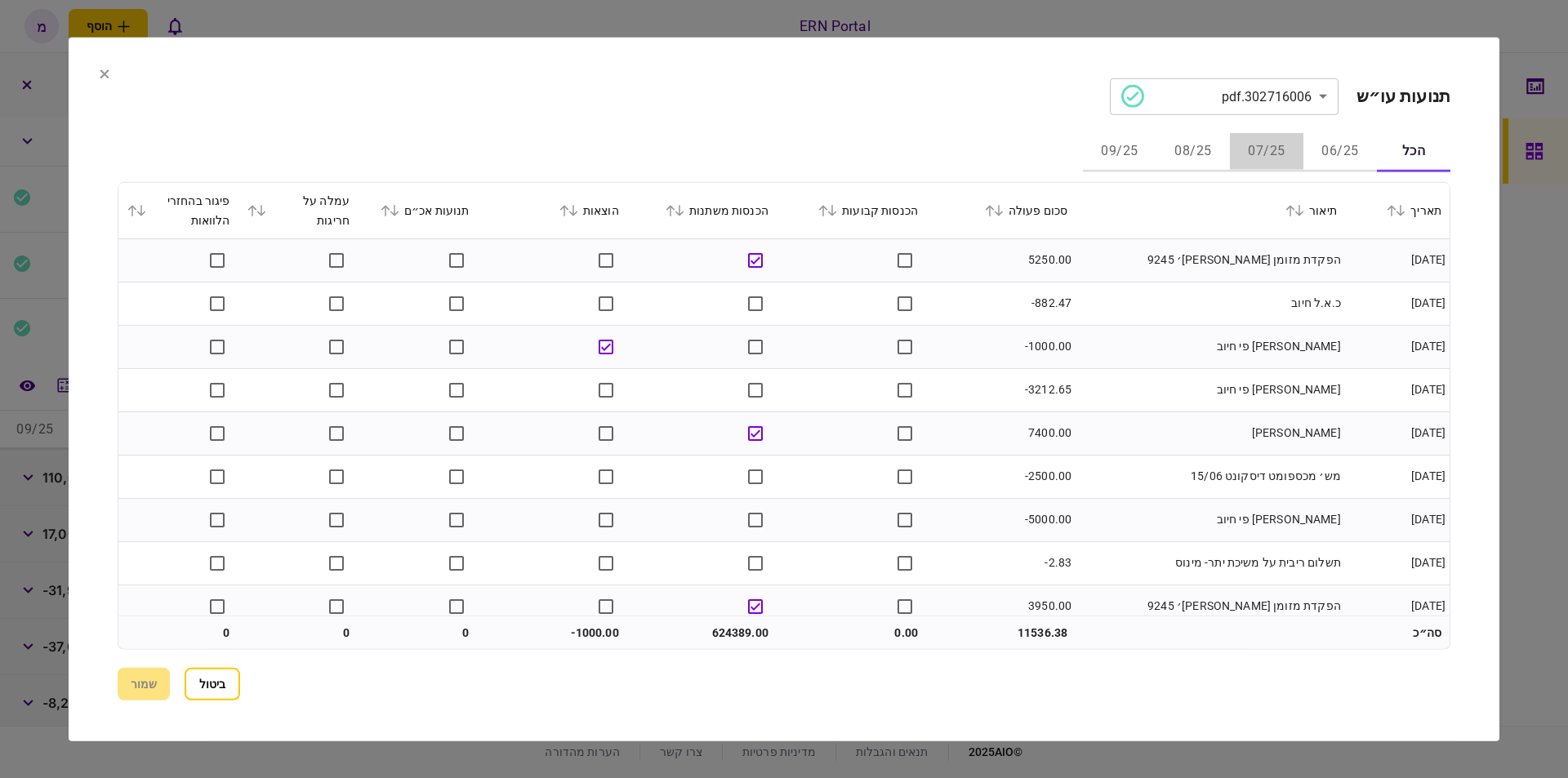
click at [1268, 151] on button "07/25" at bounding box center [1267, 151] width 73 height 39
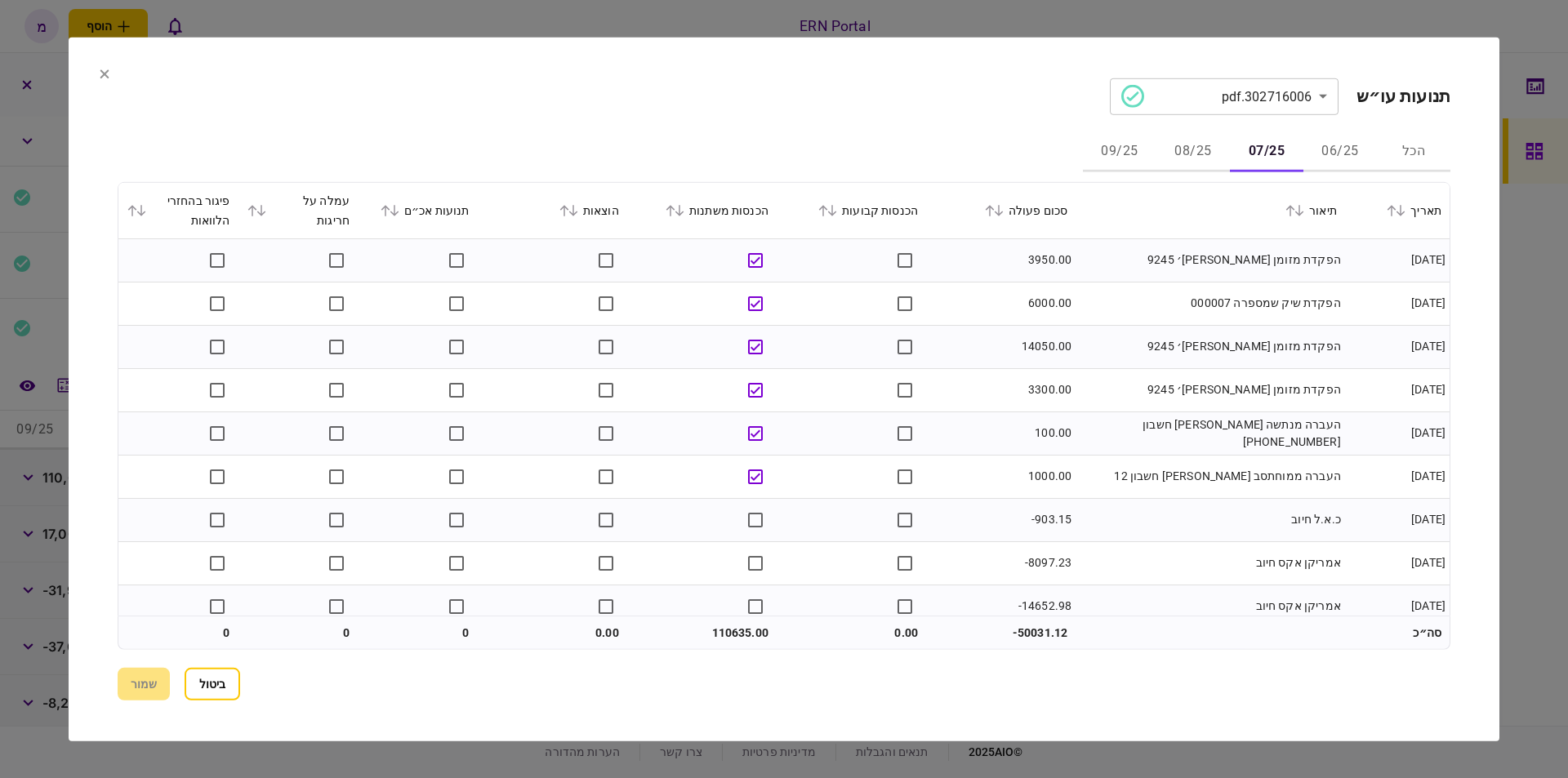
click at [1111, 309] on td "הפקדת שיק שמספרה 000007" at bounding box center [1210, 302] width 270 height 43
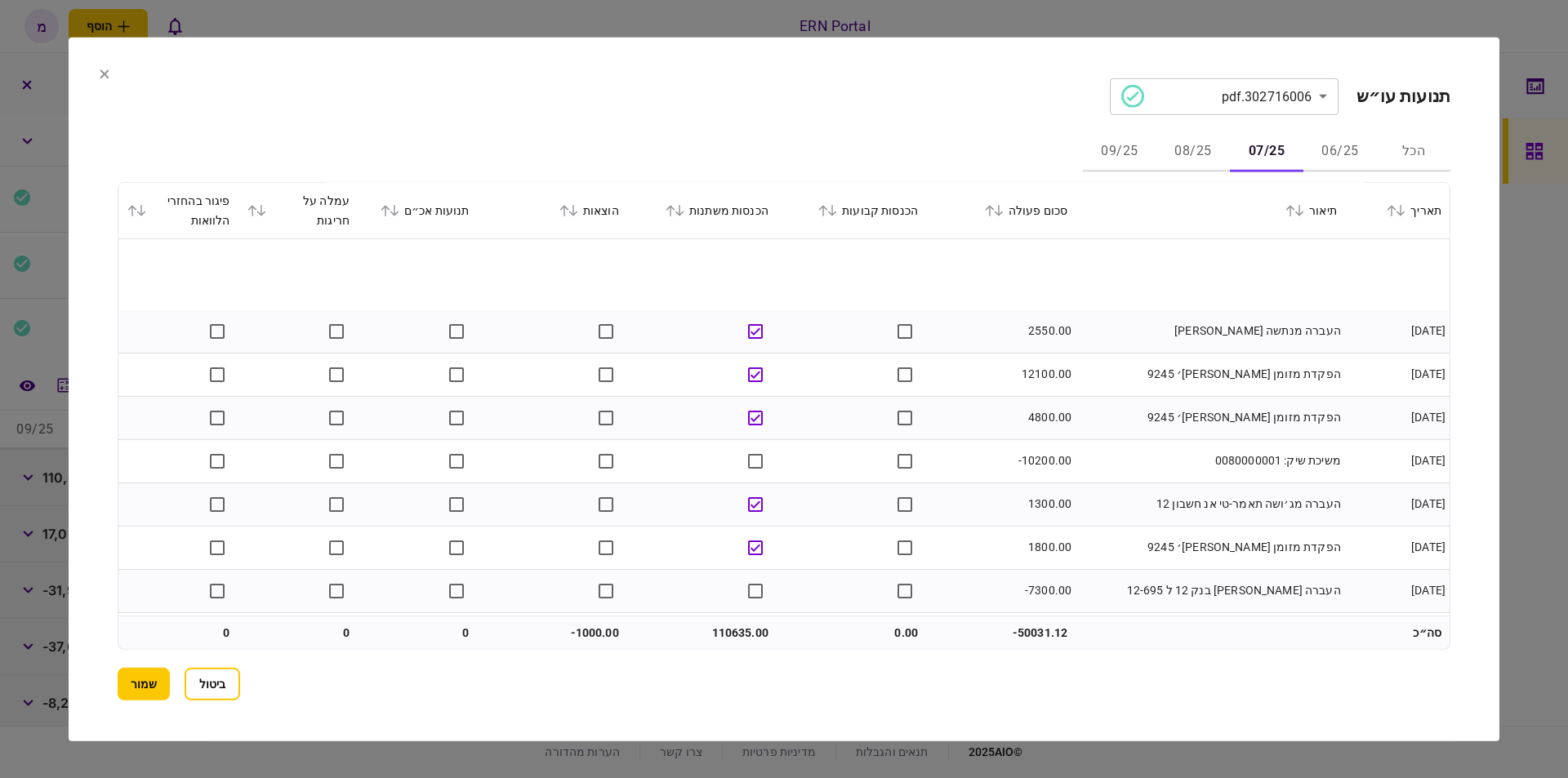
scroll to position [1659, 0]
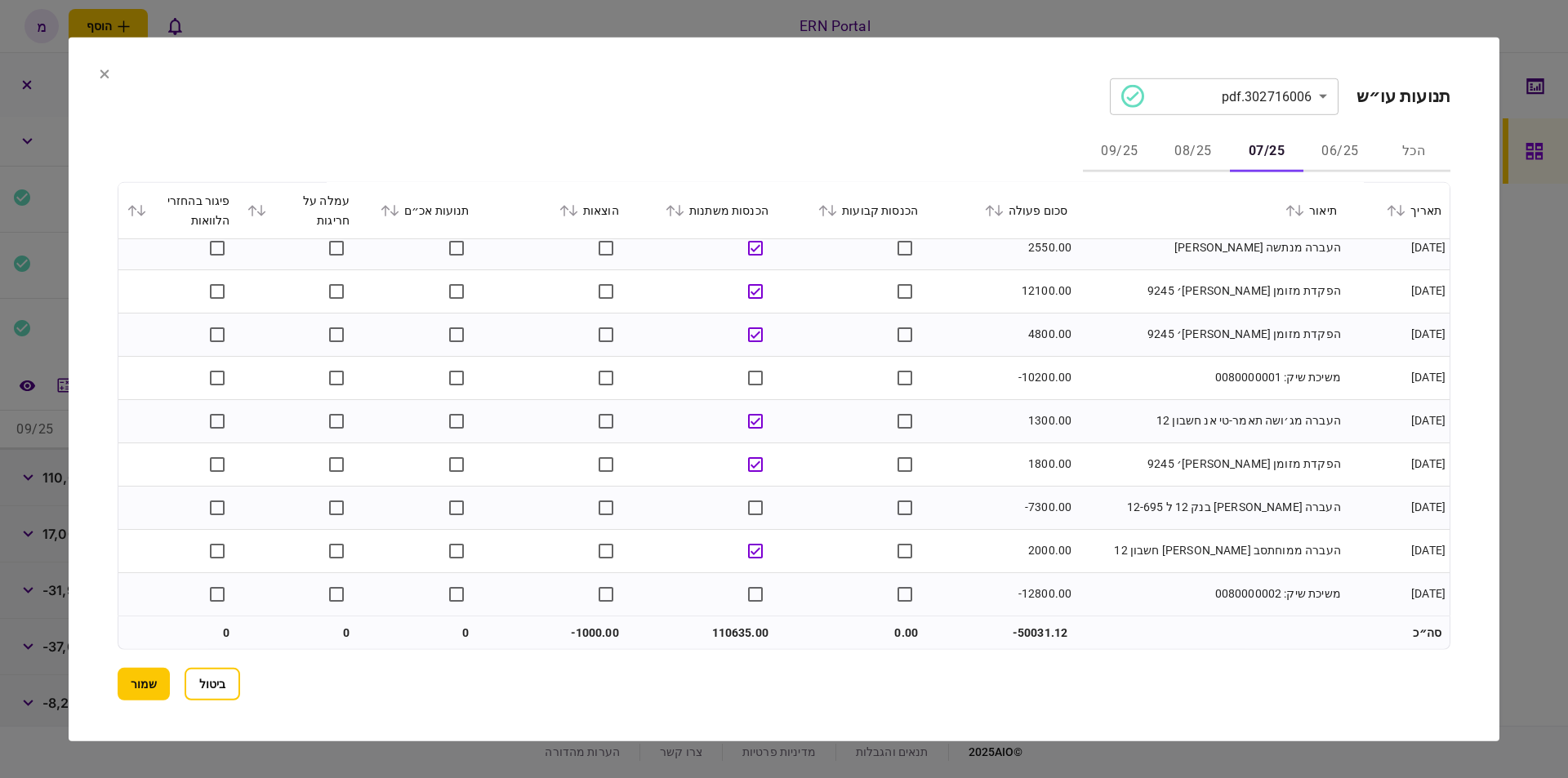
click at [716, 630] on td "110635.00" at bounding box center [701, 633] width 149 height 33
copy td "110635.00"
click at [835, 367] on td at bounding box center [851, 377] width 149 height 43
click at [938, 111] on section "**********" at bounding box center [784, 96] width 1333 height 37
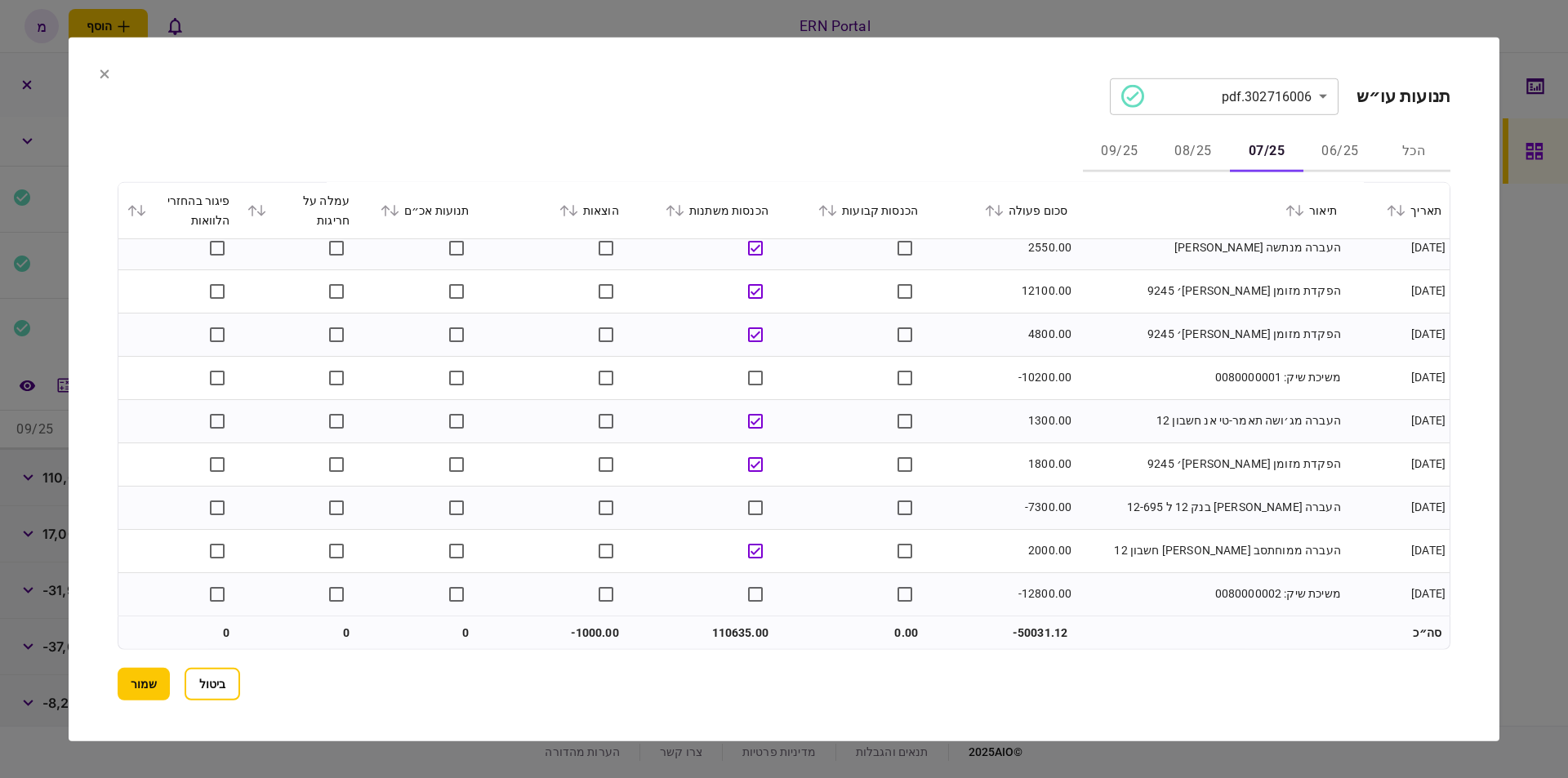
click at [723, 622] on td "110635.00" at bounding box center [701, 633] width 149 height 33
click at [726, 620] on td "110635.00" at bounding box center [701, 633] width 149 height 33
click at [734, 632] on td "110635.00" at bounding box center [701, 633] width 149 height 33
copy td "110635.00"
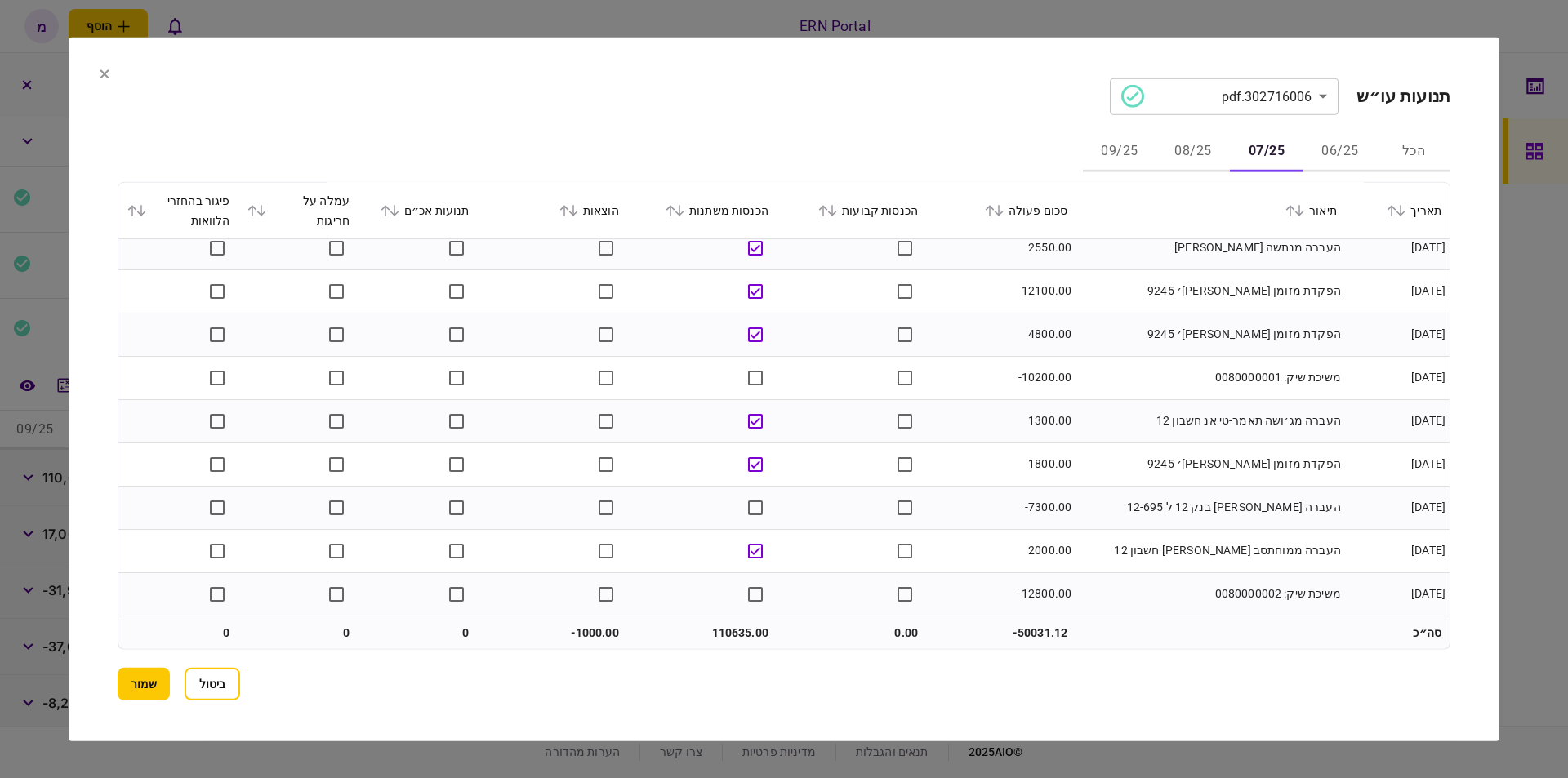
click at [586, 625] on td "-1000.00" at bounding box center [552, 633] width 149 height 33
click at [588, 624] on td "-1000.00" at bounding box center [552, 633] width 149 height 33
click at [591, 625] on td "-1000.00" at bounding box center [552, 633] width 149 height 33
click at [1343, 148] on button "06/25" at bounding box center [1341, 151] width 73 height 39
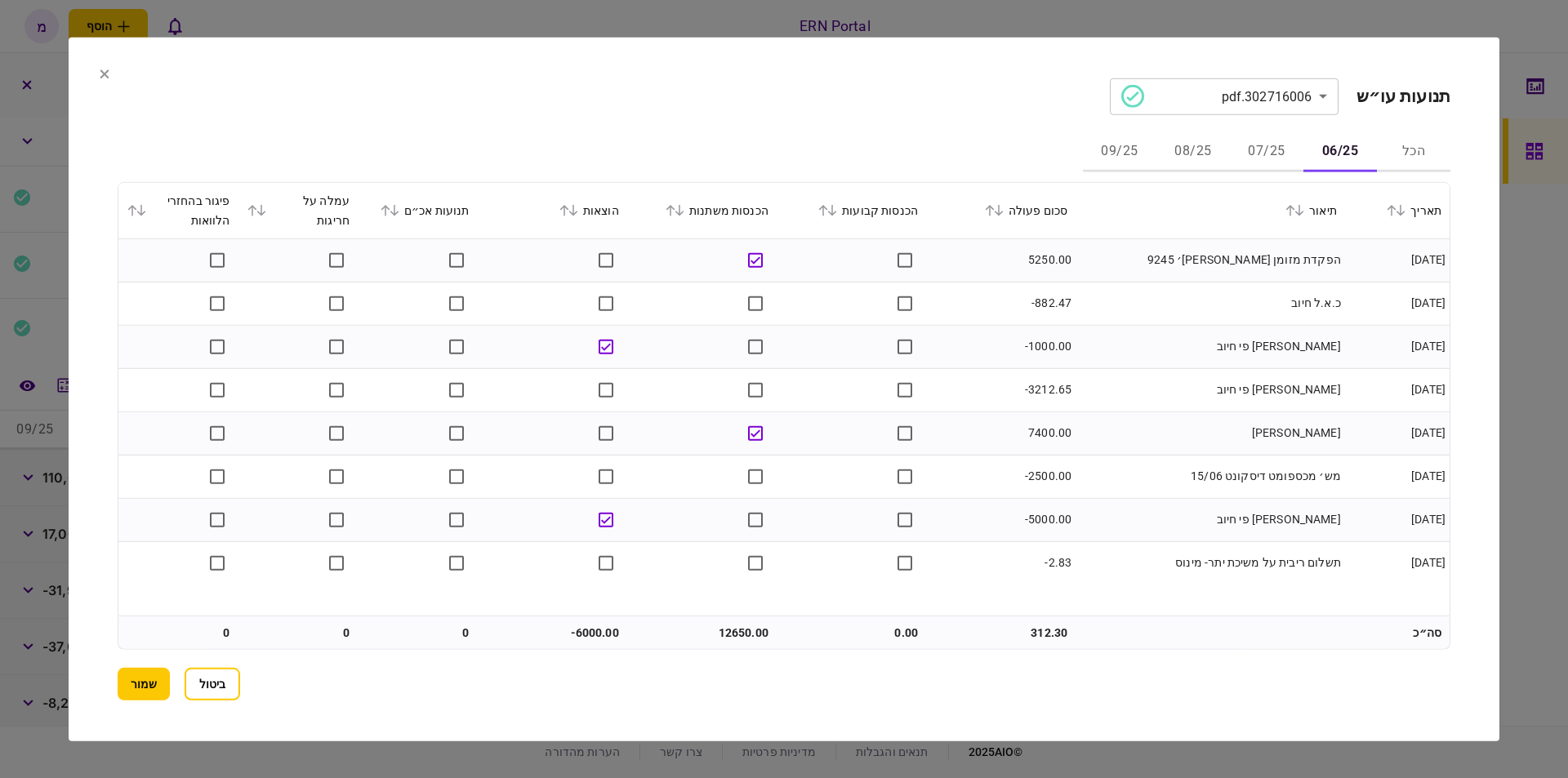
click at [1223, 146] on button "08/25" at bounding box center [1193, 151] width 73 height 39
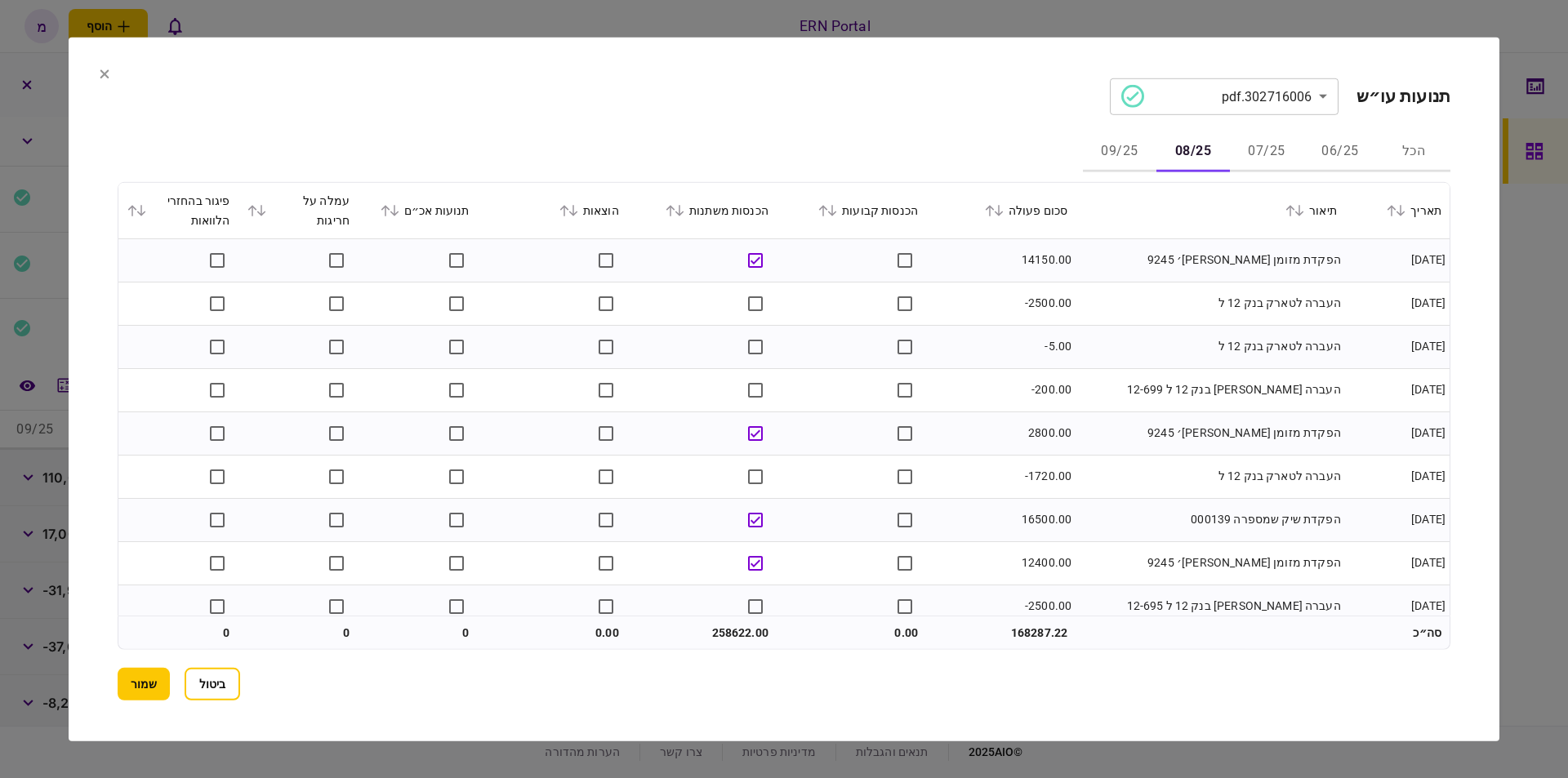
click at [1253, 146] on button "07/25" at bounding box center [1267, 151] width 73 height 39
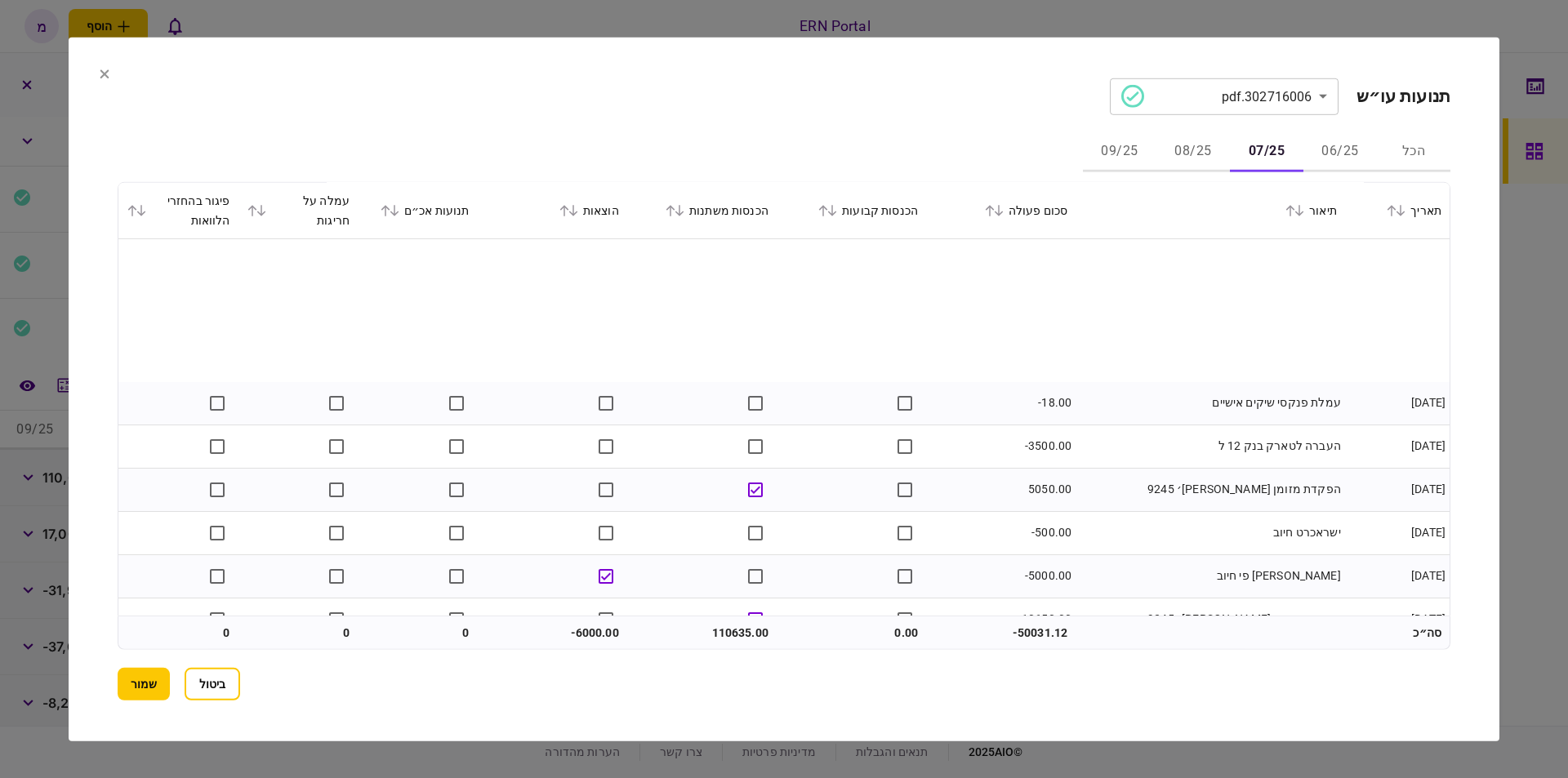
scroll to position [647, 0]
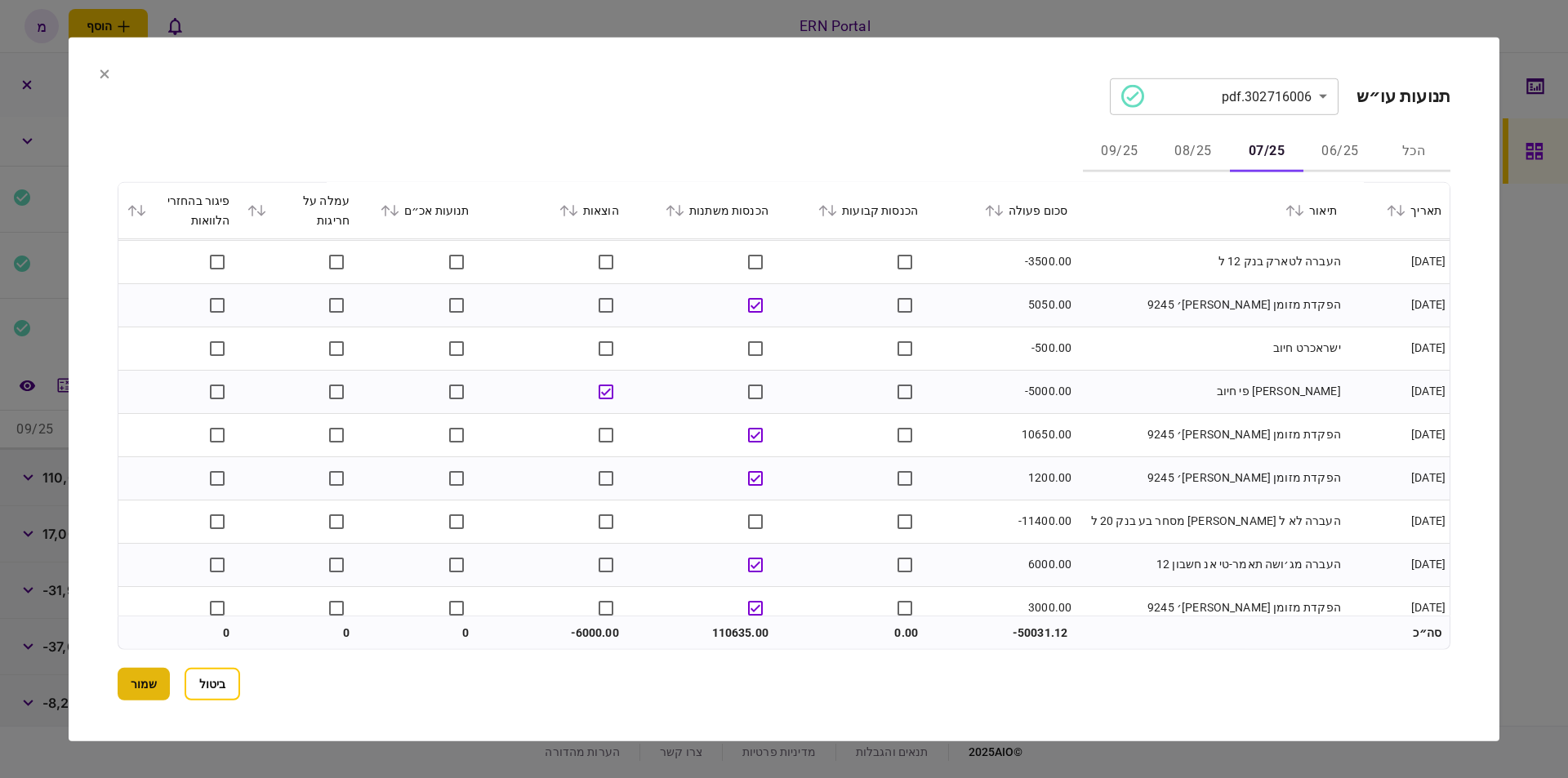
click at [147, 685] on button "שמור" at bounding box center [143, 685] width 52 height 33
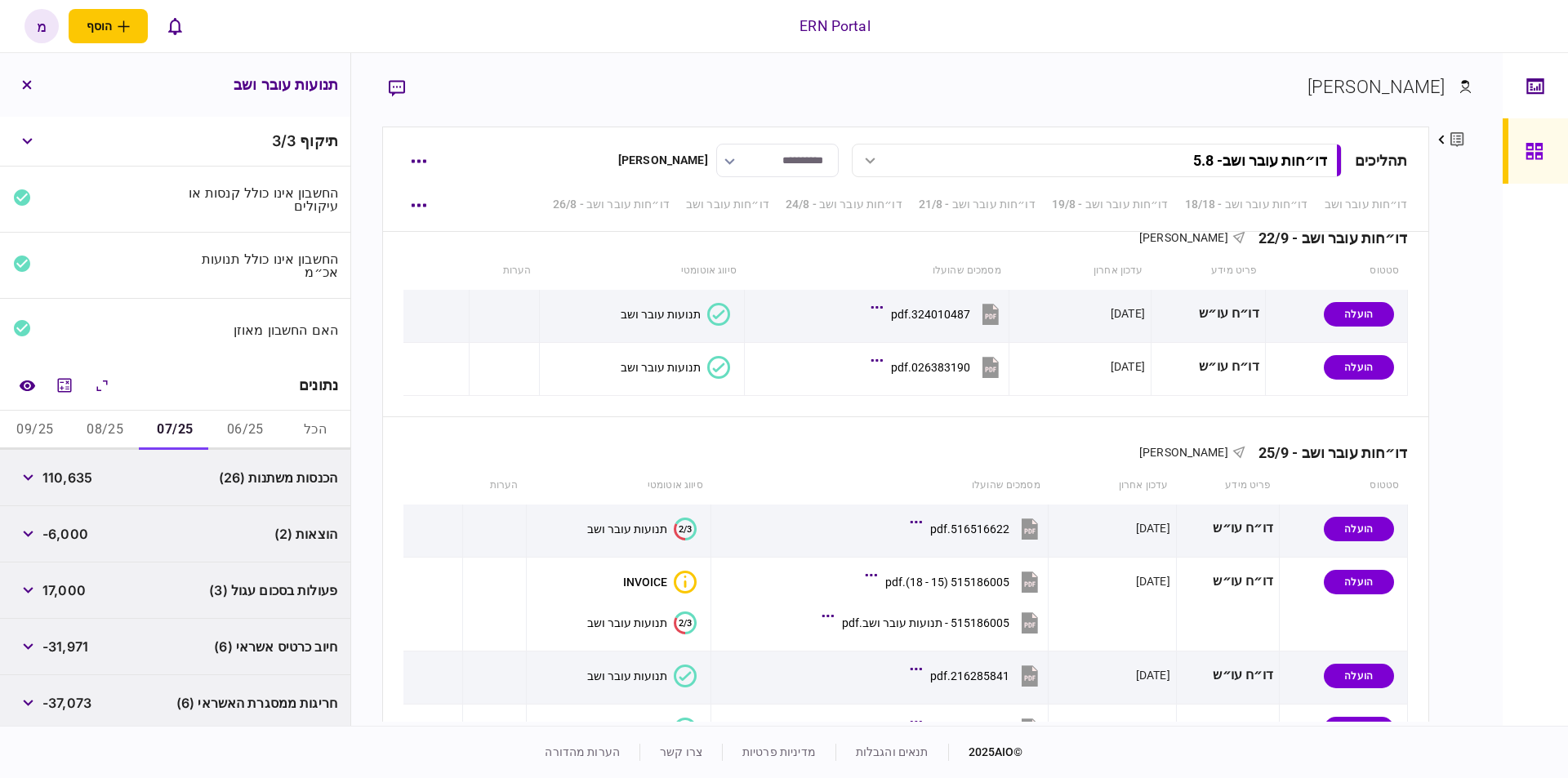
scroll to position [93, 0]
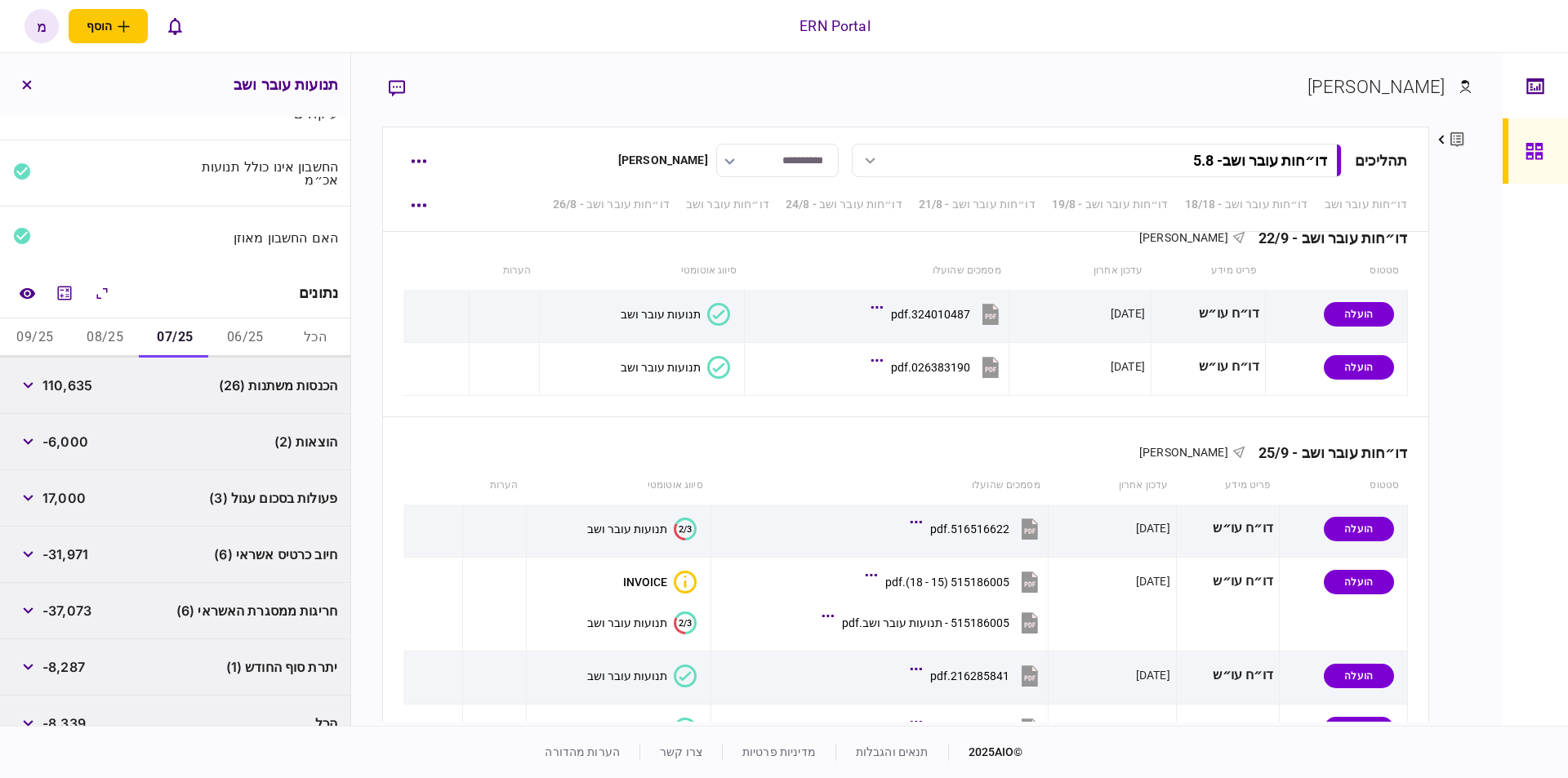
click at [67, 659] on span "-8,287" at bounding box center [63, 666] width 42 height 19
click at [68, 658] on span "-8,287" at bounding box center [63, 666] width 42 height 19
copy div "-8,287"
click at [87, 333] on button "08/25" at bounding box center [105, 337] width 71 height 39
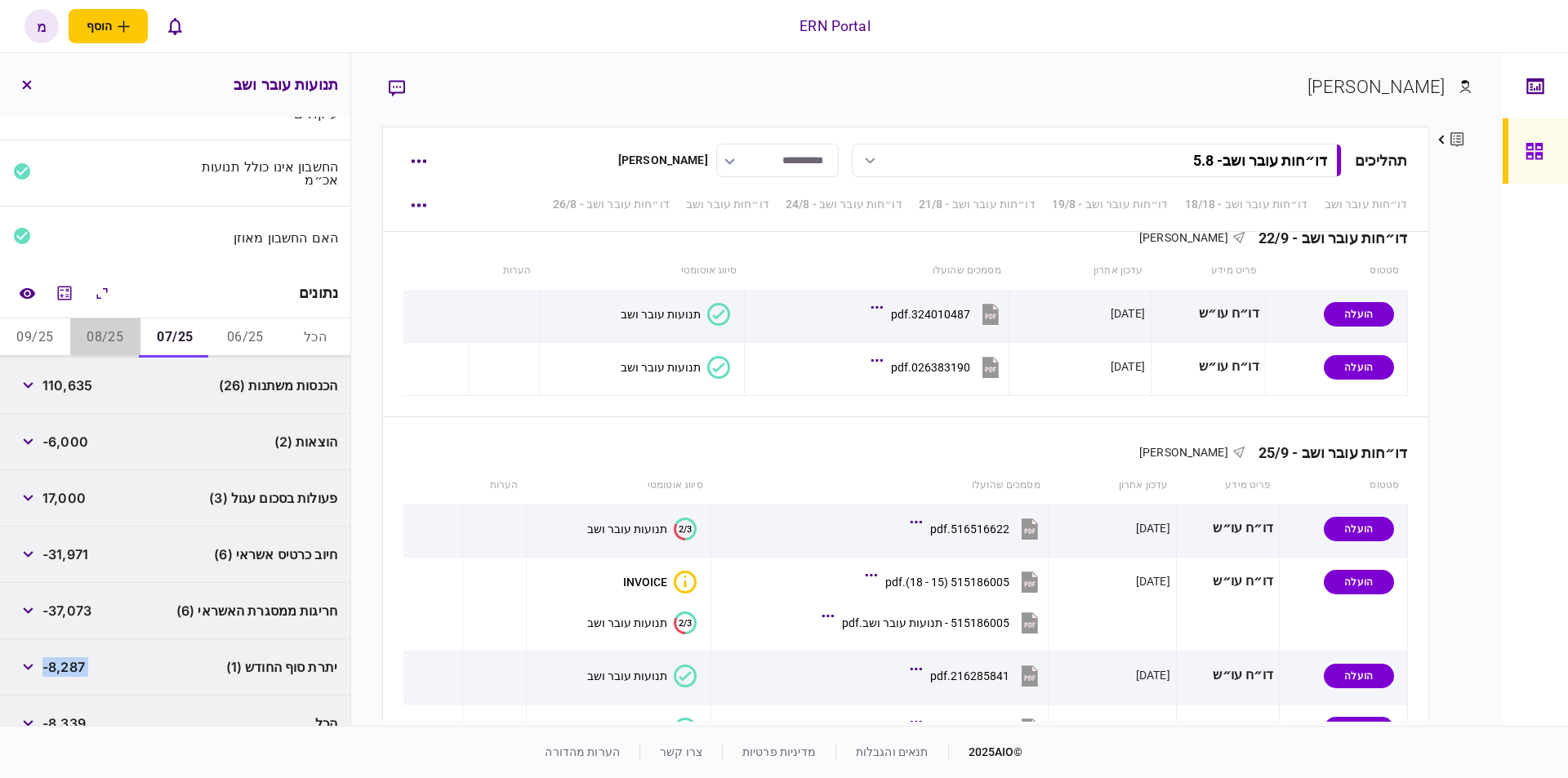
scroll to position [59, 0]
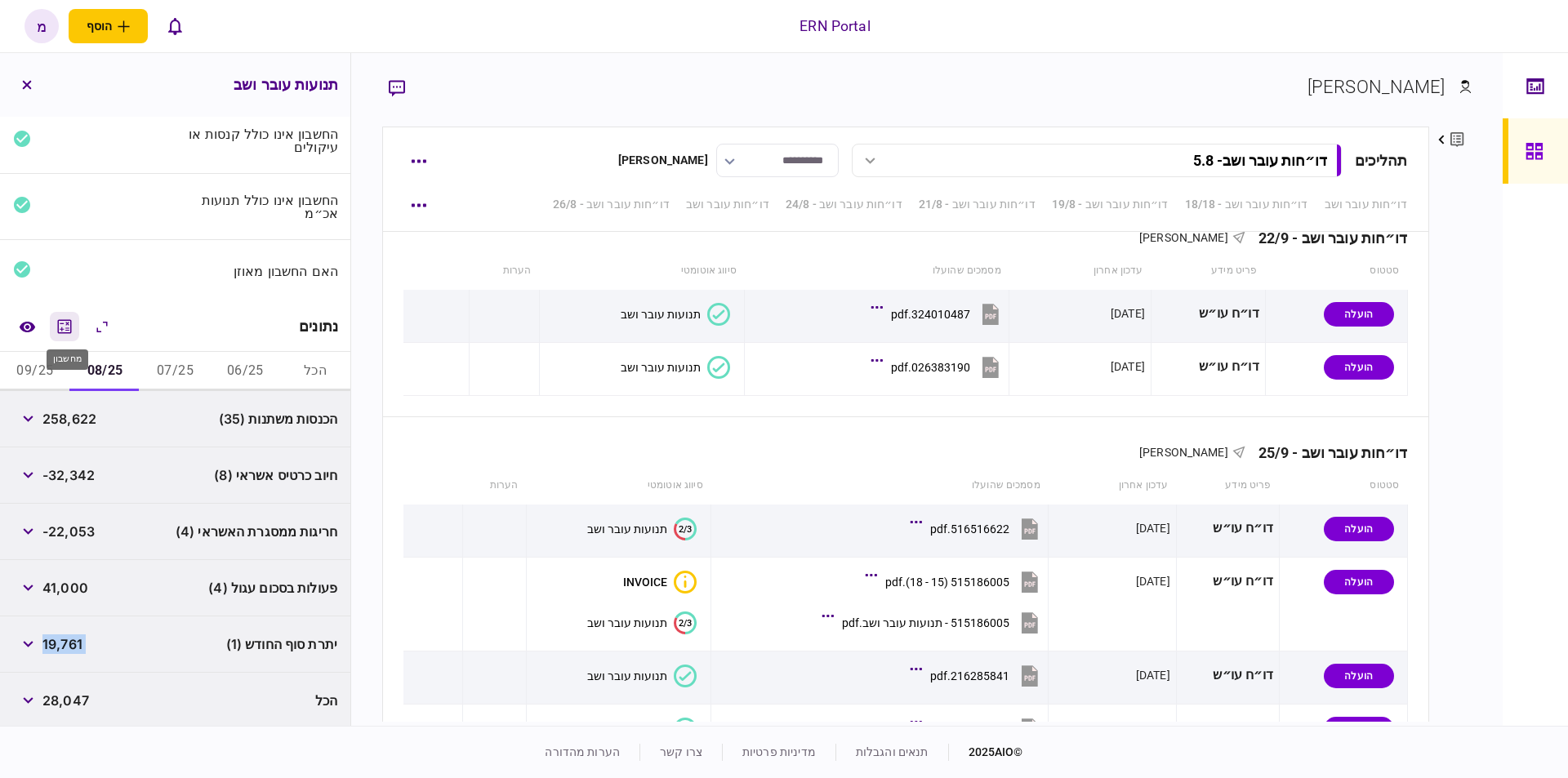
click at [66, 325] on icon "מחשבון" at bounding box center [64, 325] width 14 height 14
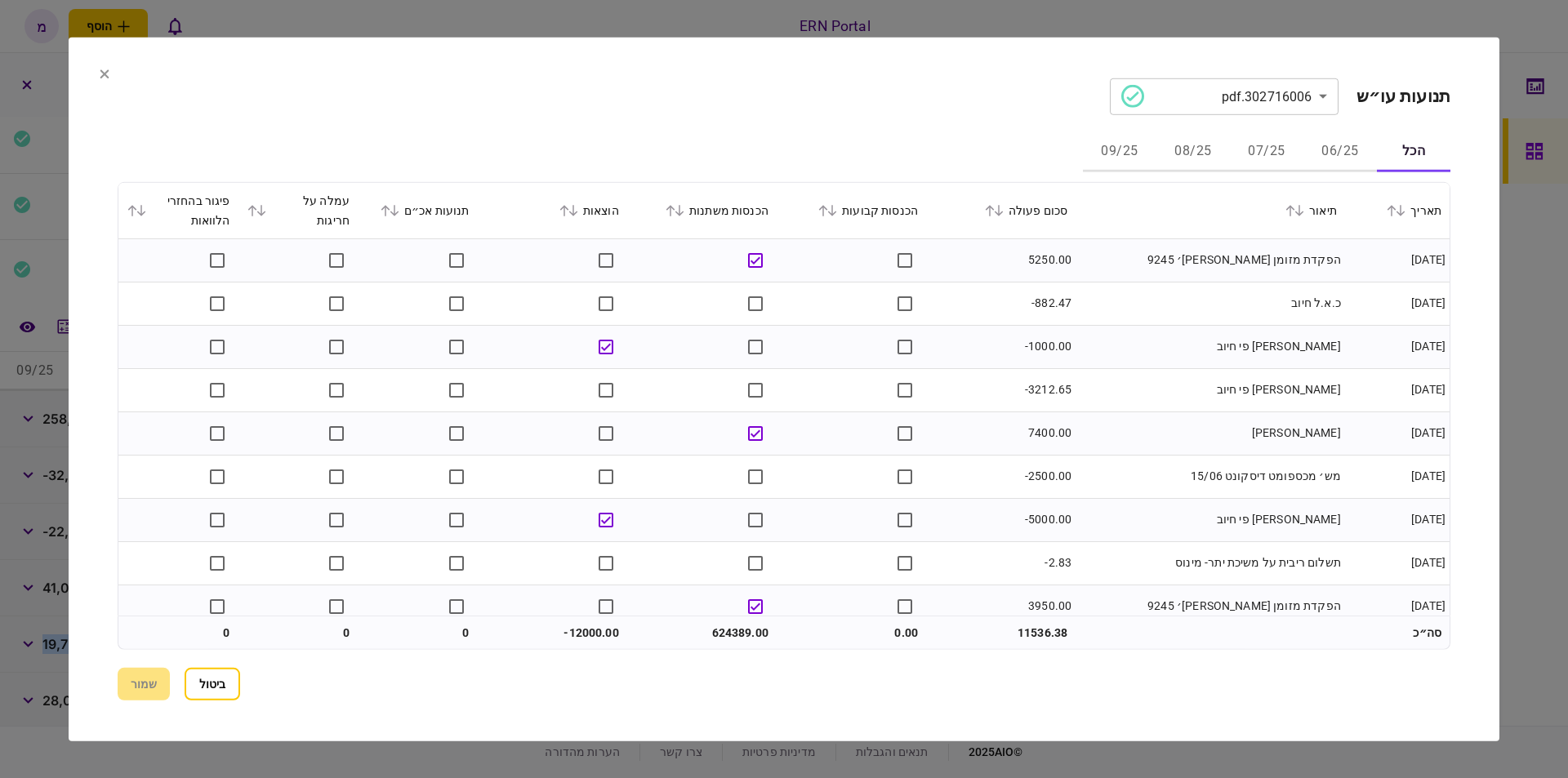
click at [108, 69] on icon at bounding box center [105, 73] width 10 height 10
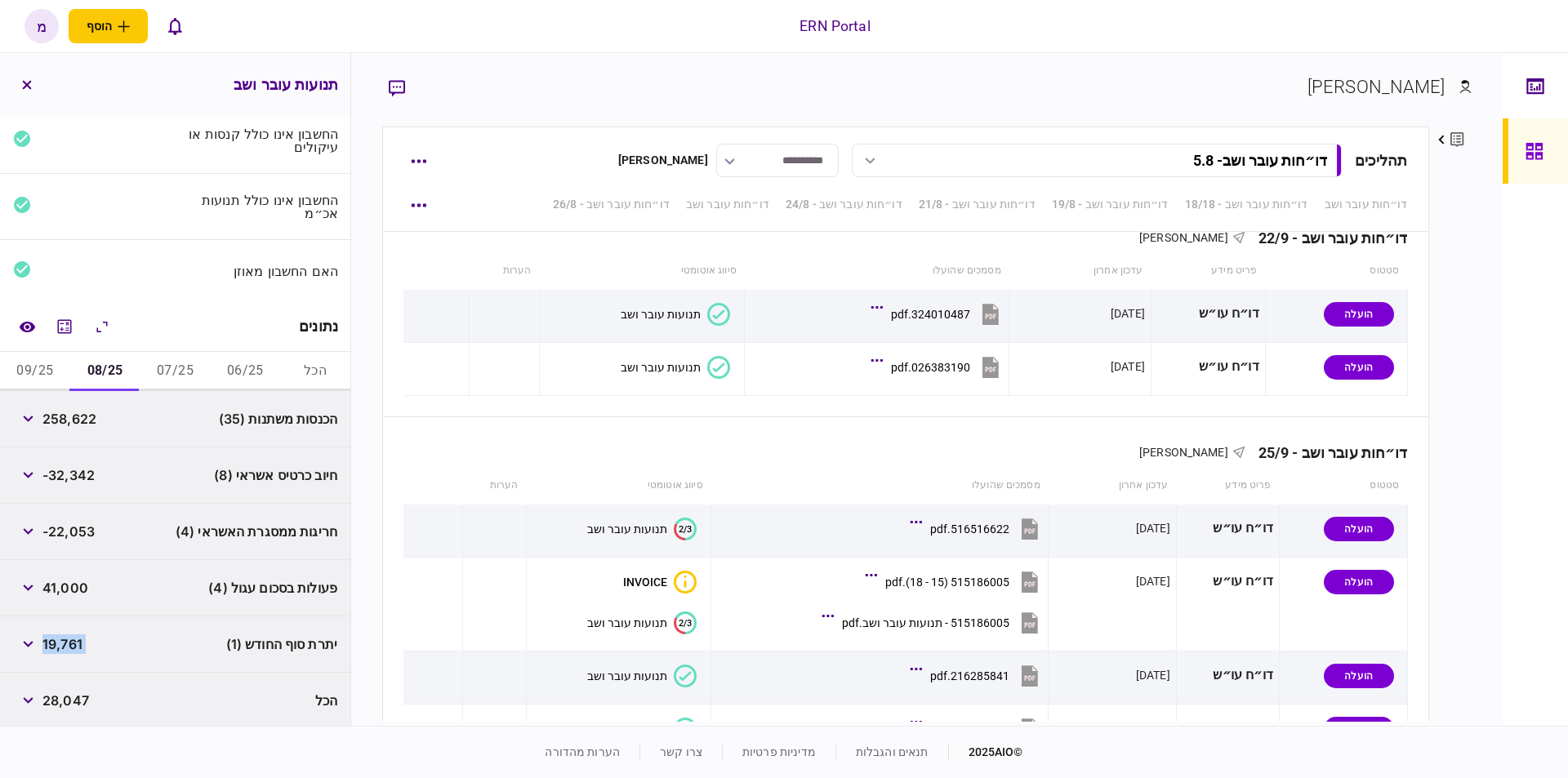
click at [63, 640] on span "19,761" at bounding box center [62, 643] width 40 height 19
click at [68, 639] on span "19,761" at bounding box center [62, 643] width 40 height 19
click at [69, 638] on span "19,761" at bounding box center [62, 643] width 40 height 19
copy span "19,761"
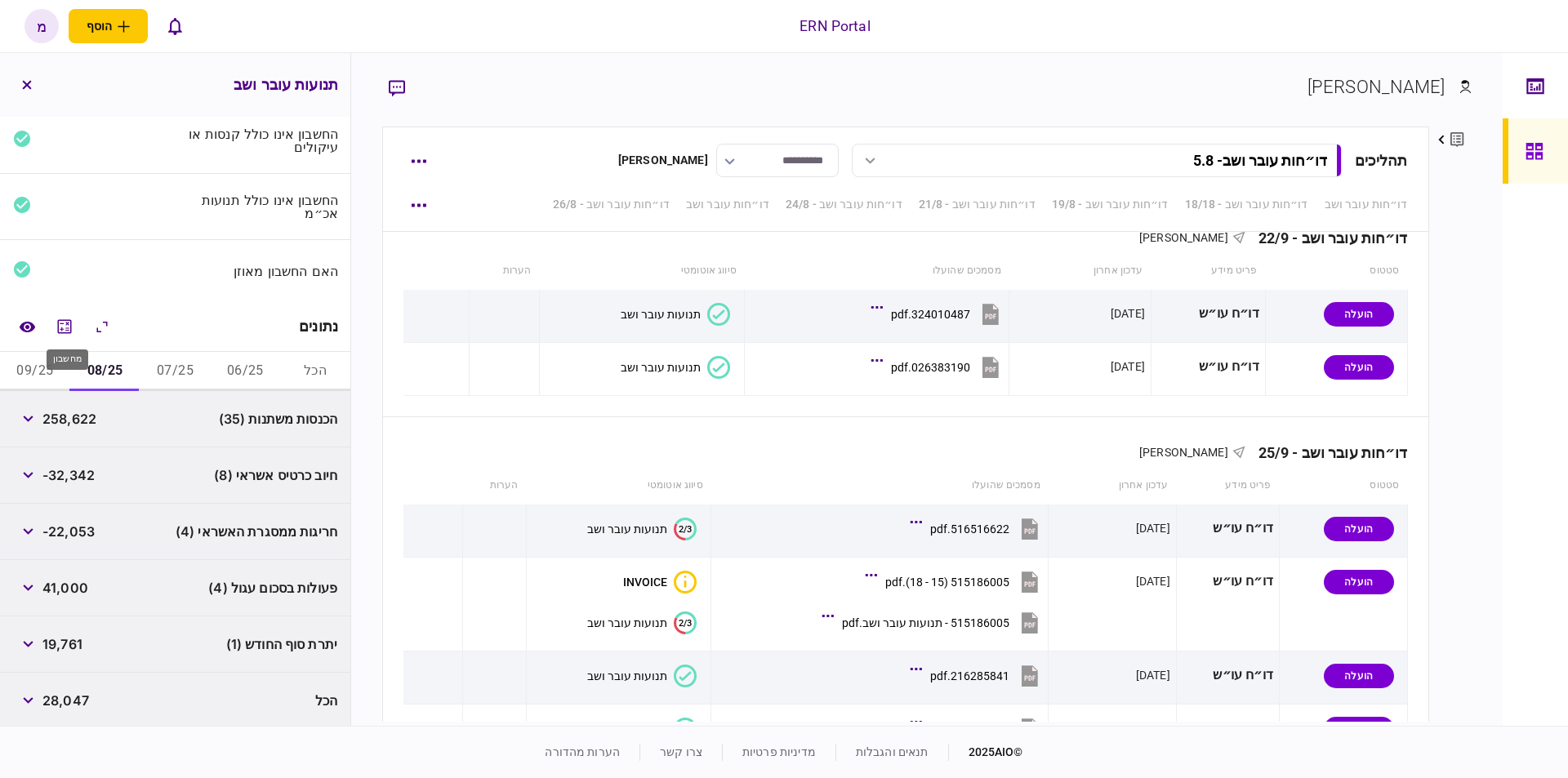
click at [46, 363] on div "מחשבון" at bounding box center [67, 355] width 45 height 34
click at [42, 359] on button "09/25" at bounding box center [35, 371] width 71 height 39
click at [67, 641] on span "1,922" at bounding box center [60, 643] width 35 height 19
copy span "1,922"
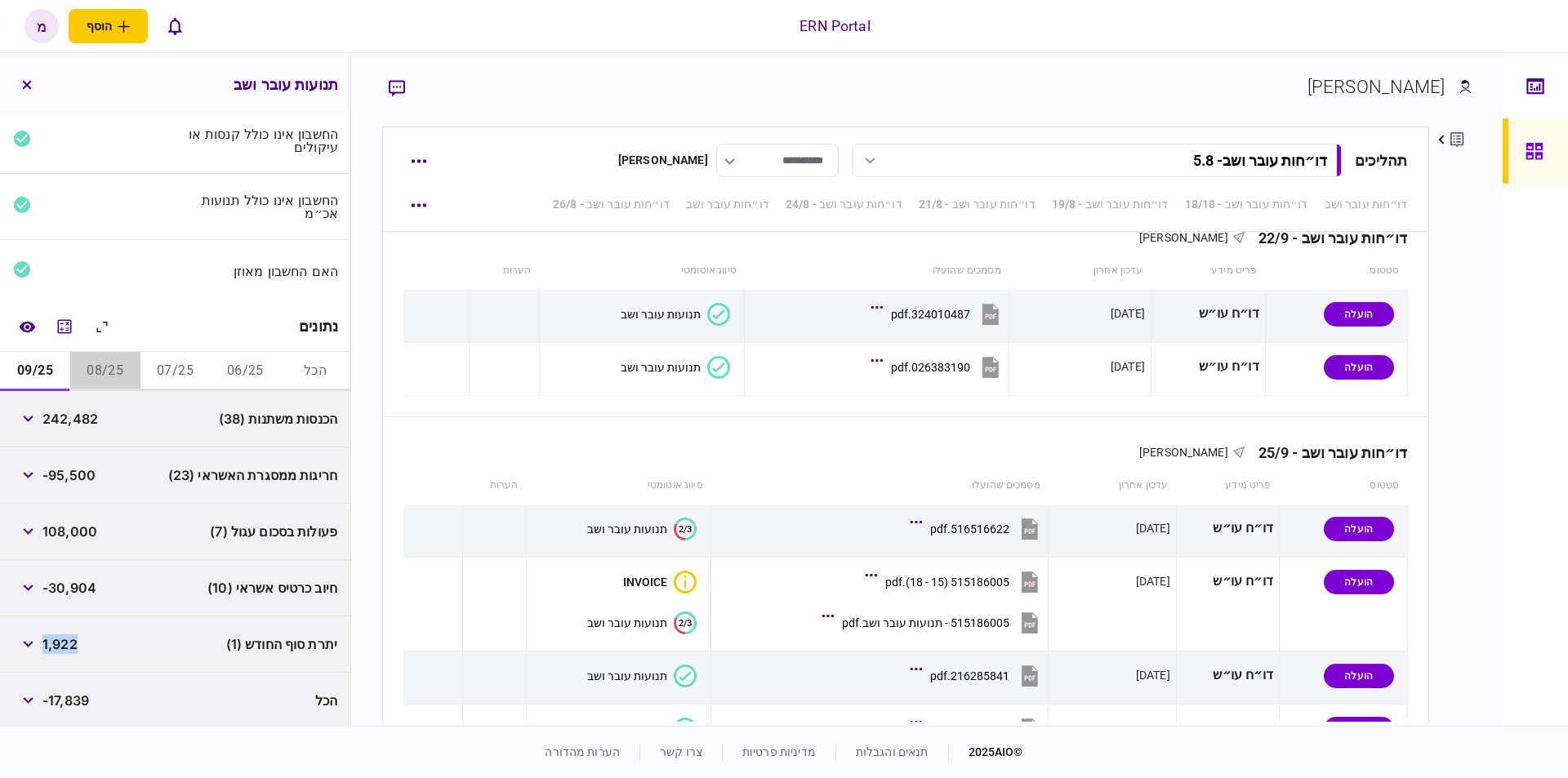
click at [108, 363] on button "08/25" at bounding box center [105, 371] width 71 height 39
click at [52, 324] on div at bounding box center [64, 326] width 105 height 29
click at [72, 325] on icon "מחשבון" at bounding box center [64, 326] width 19 height 19
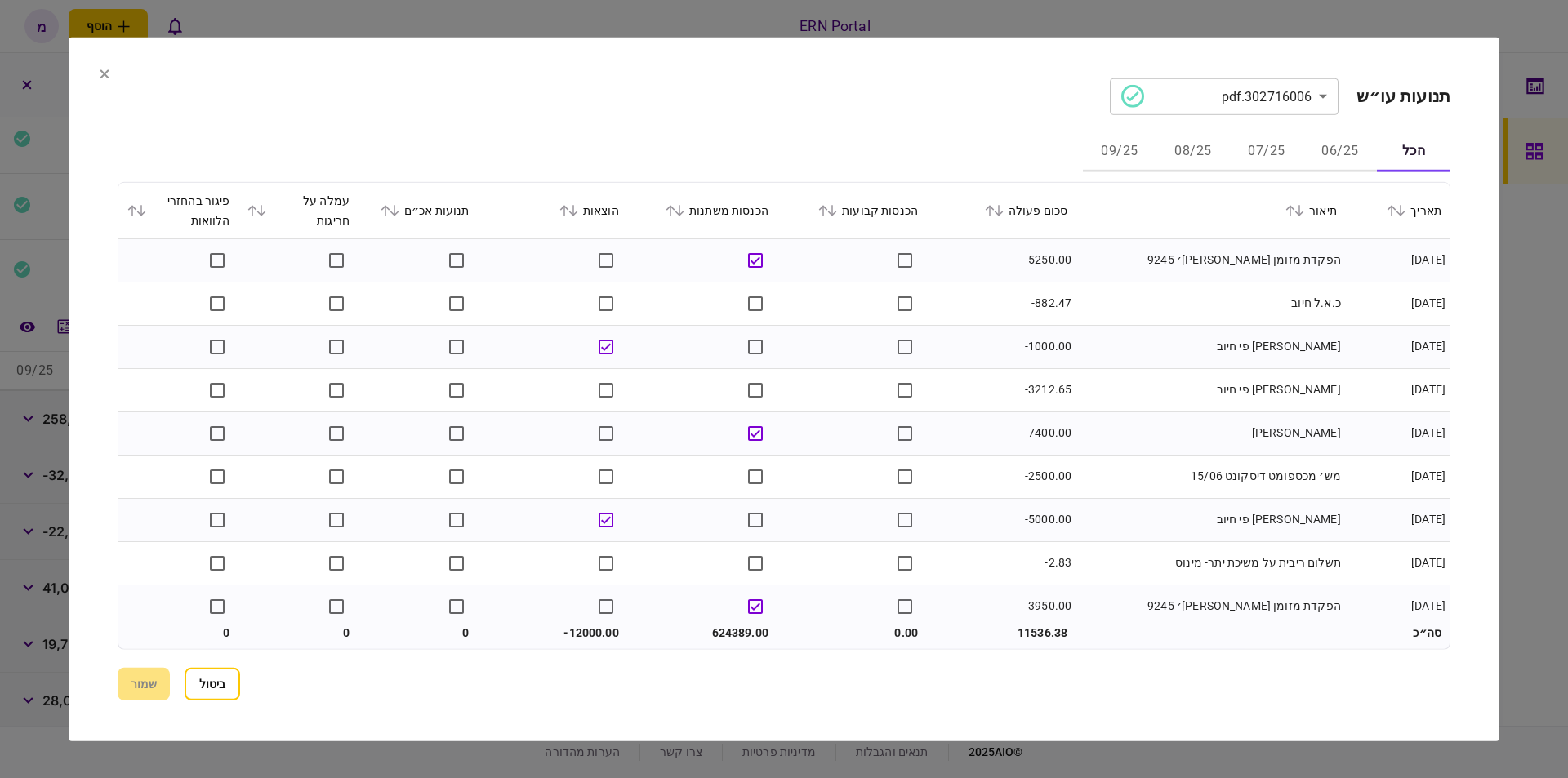
click at [1194, 148] on button "08/25" at bounding box center [1193, 151] width 73 height 39
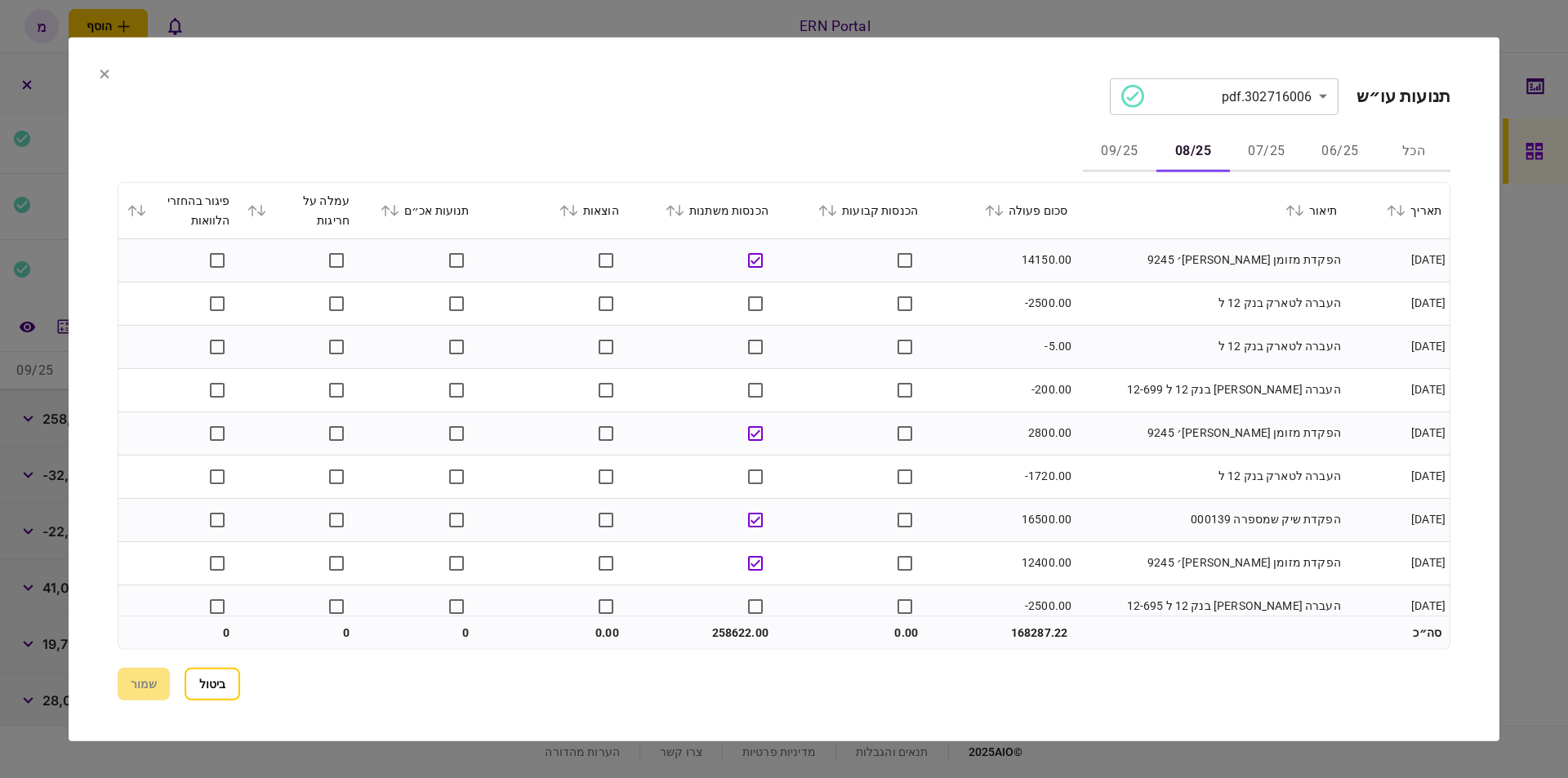
click at [791, 126] on div "**********" at bounding box center [784, 389] width 1333 height 622
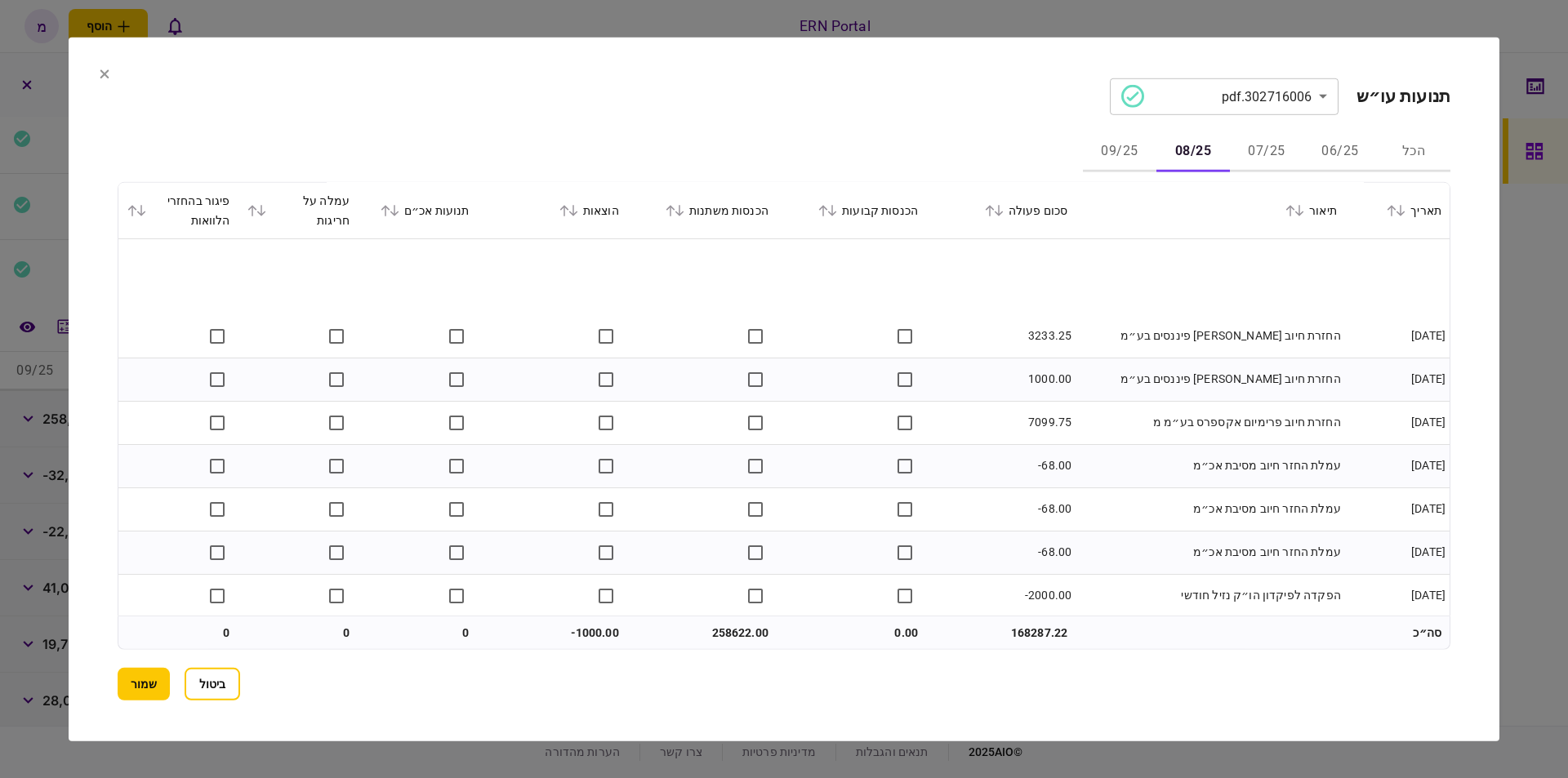
scroll to position [925, 0]
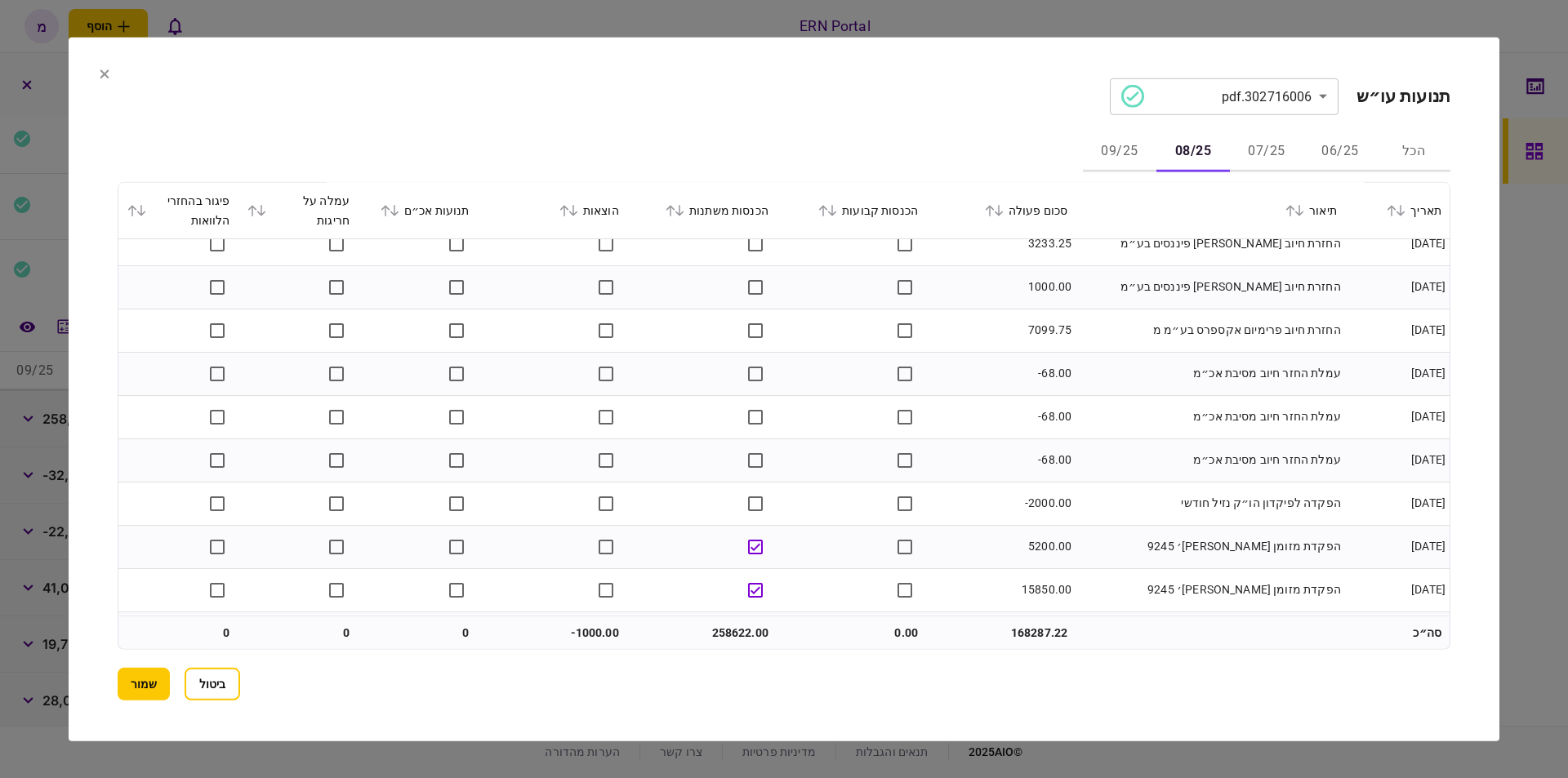
click at [1248, 455] on td "עמלת החזר חיוב מסיבת אכ״מ" at bounding box center [1210, 459] width 270 height 43
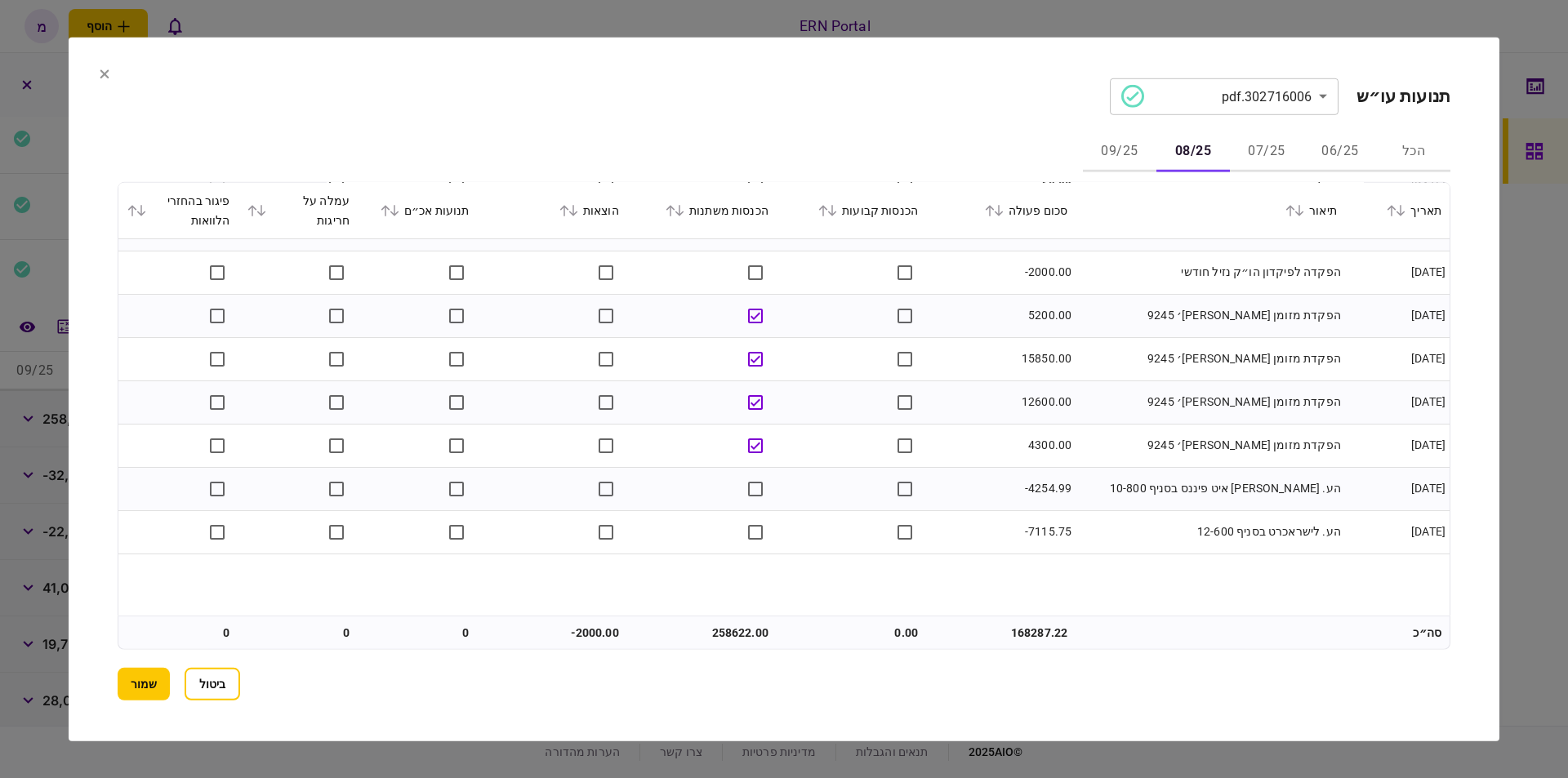
scroll to position [1074, 0]
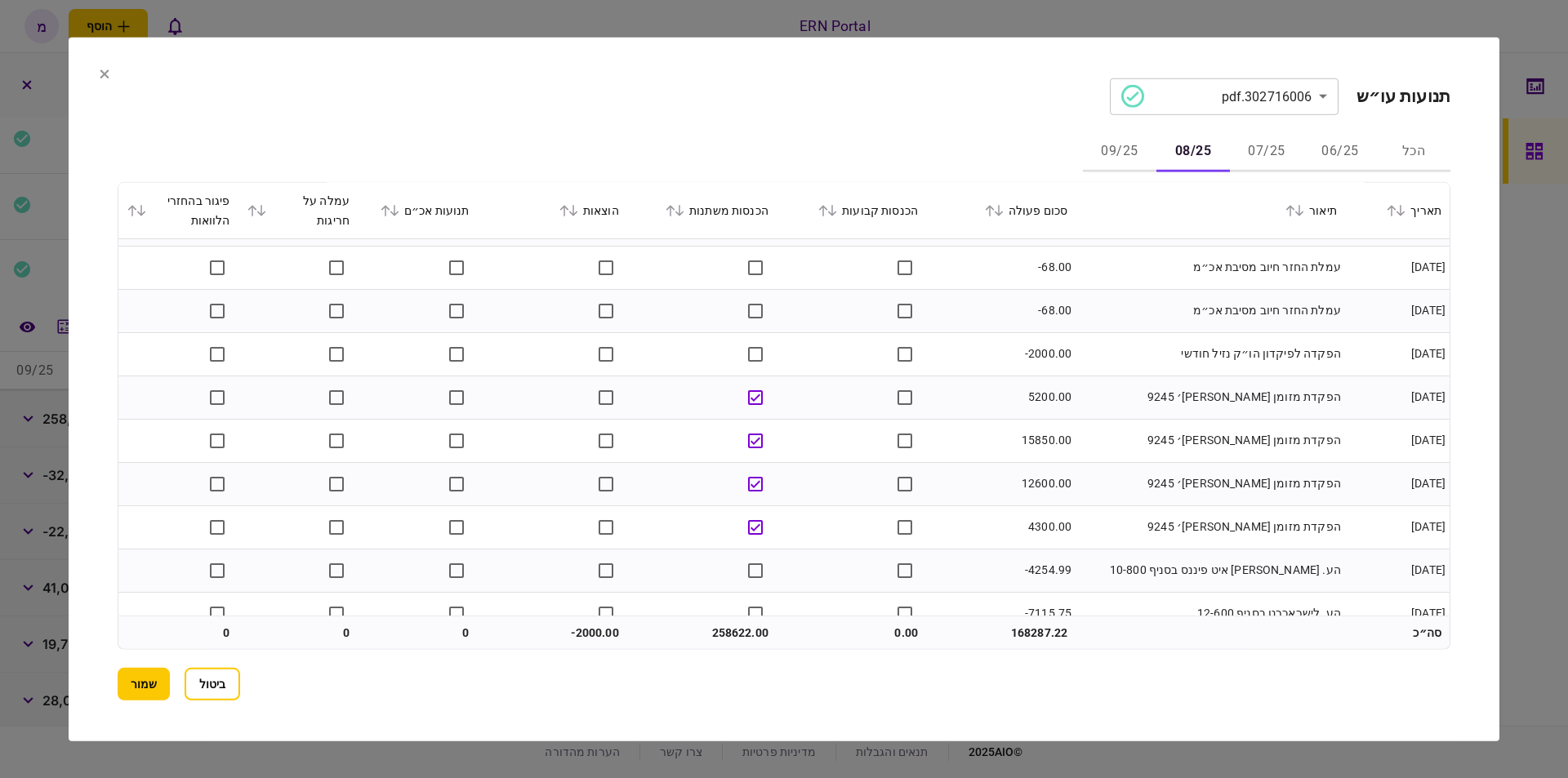
click at [770, 625] on td "258622.00" at bounding box center [701, 633] width 149 height 33
click at [719, 627] on td "258622.00" at bounding box center [701, 633] width 149 height 33
copy td "258622.00"
click at [593, 633] on td "-2000.00" at bounding box center [552, 633] width 149 height 33
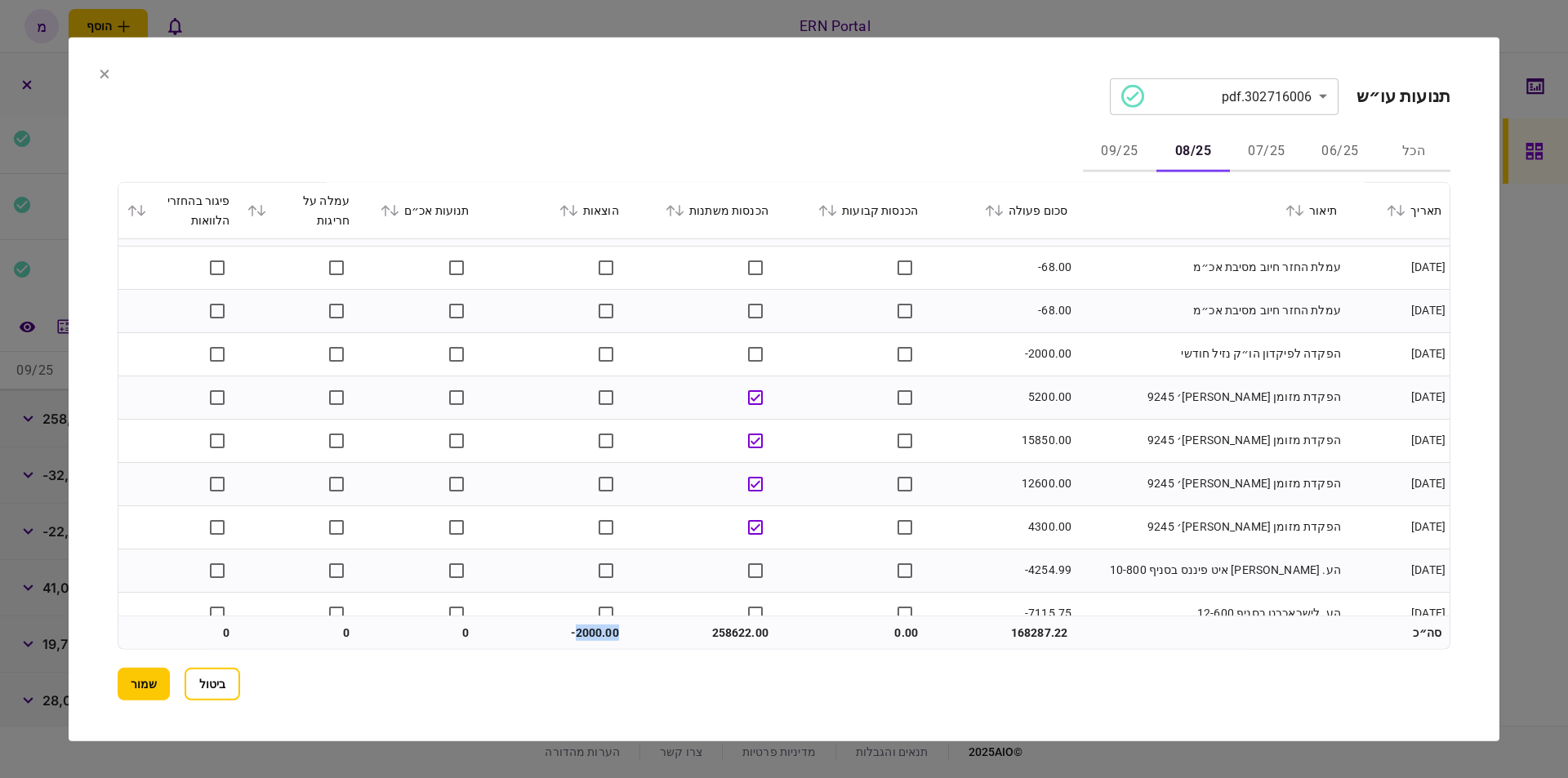
click at [593, 633] on td "-2000.00" at bounding box center [552, 633] width 149 height 33
copy td "2000.00"
click at [1111, 146] on button "09/25" at bounding box center [1120, 151] width 73 height 39
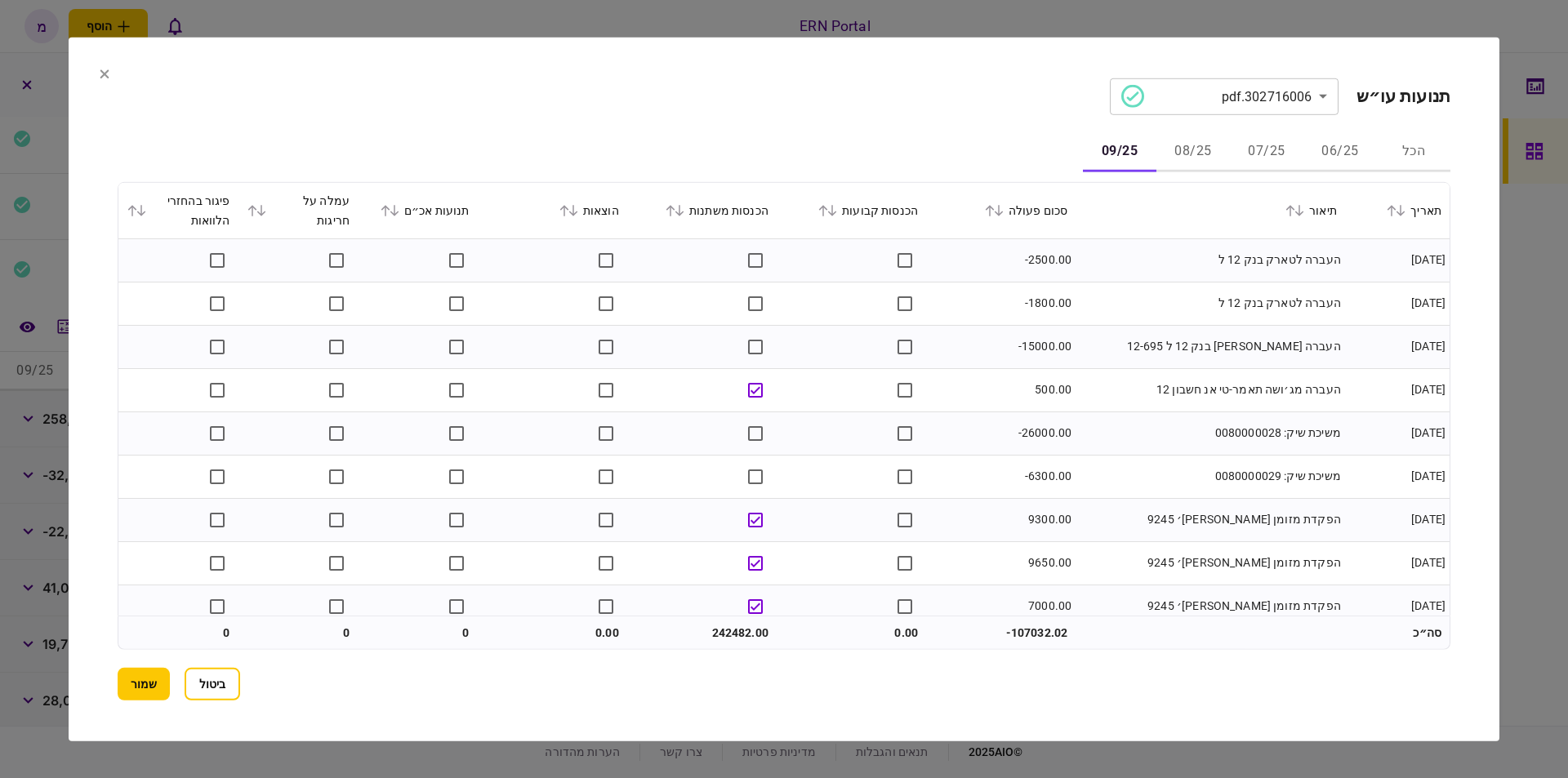
click at [896, 136] on div "הכל 06/25 07/25 08/25 09/25" at bounding box center [784, 151] width 1333 height 39
click at [977, 116] on div "**********" at bounding box center [784, 389] width 1333 height 622
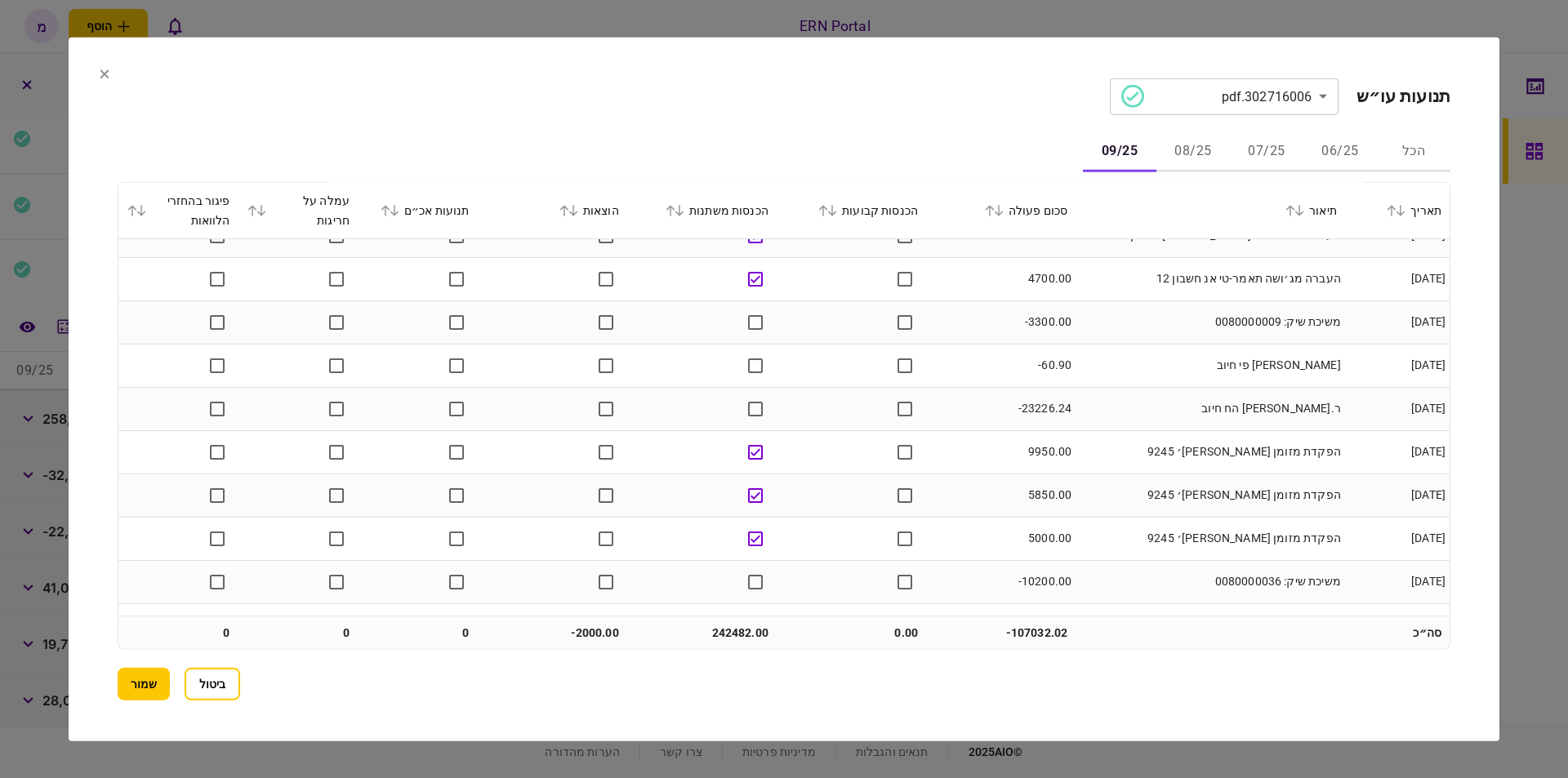
scroll to position [3086, 0]
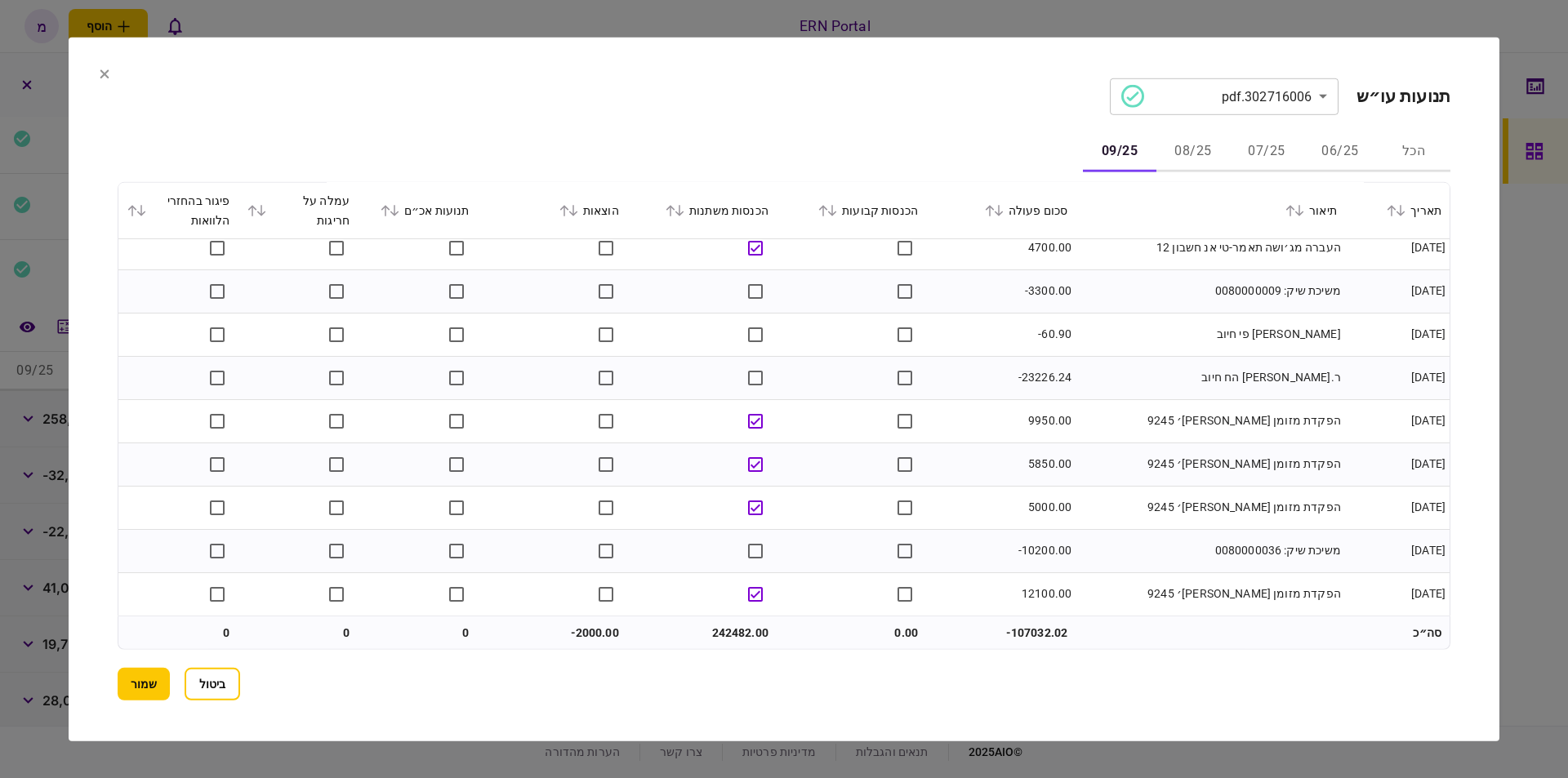
click at [737, 625] on td "242482.00" at bounding box center [701, 633] width 149 height 33
click at [732, 630] on td "242482.00" at bounding box center [701, 633] width 149 height 33
drag, startPoint x: 215, startPoint y: 674, endPoint x: 171, endPoint y: 646, distance: 52.2
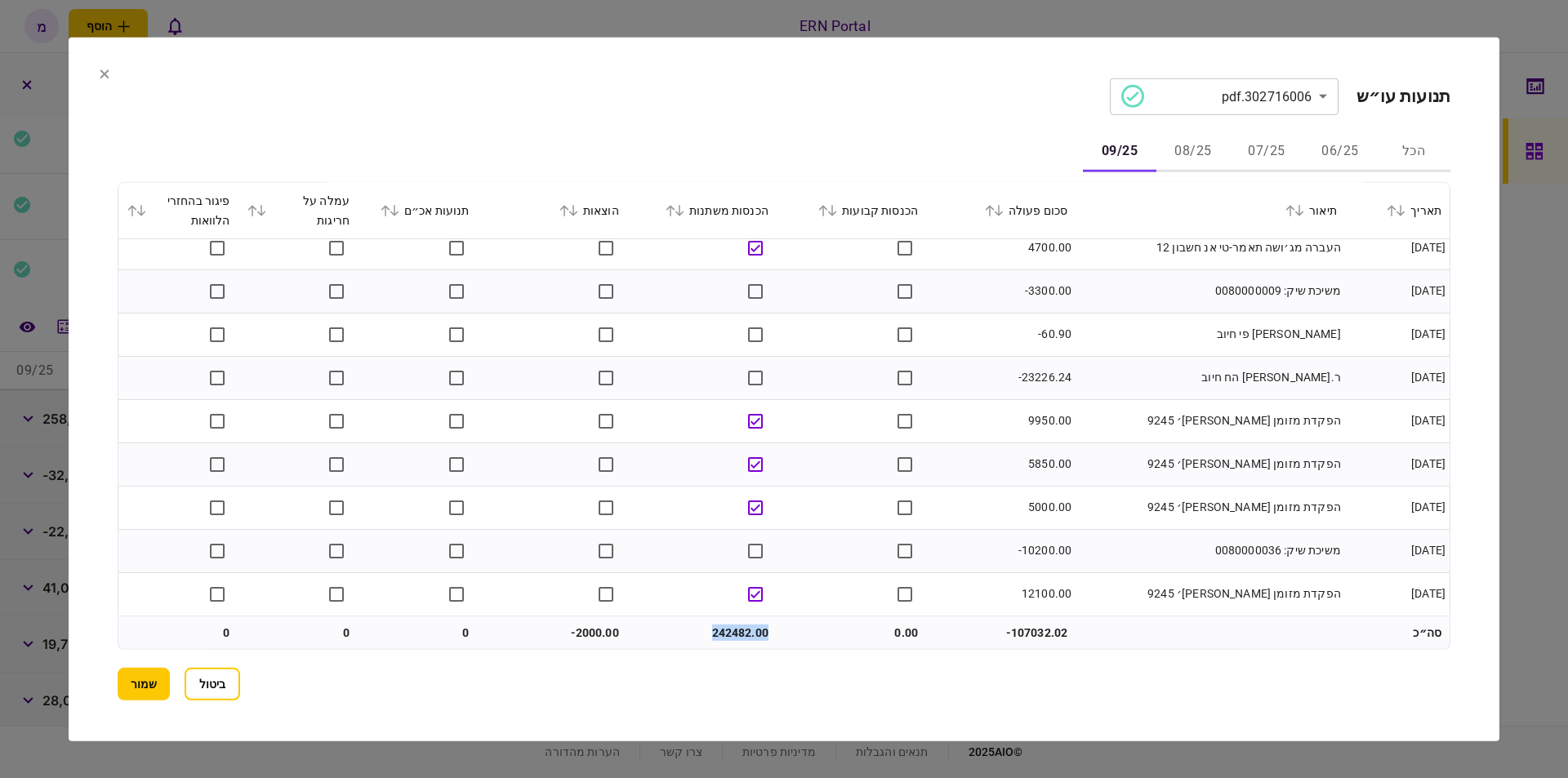
click at [215, 674] on button "ביטול" at bounding box center [212, 685] width 56 height 33
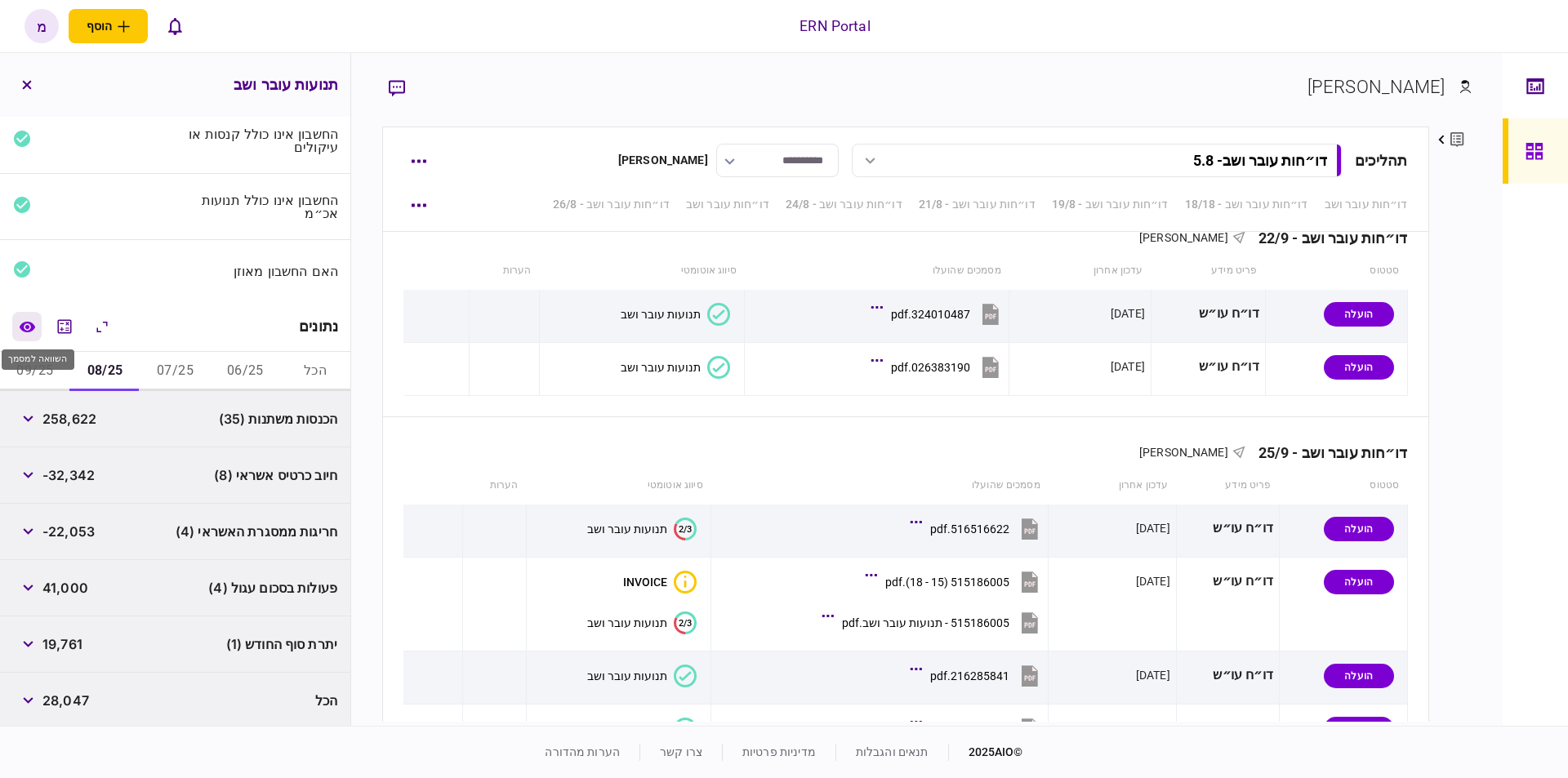
click at [41, 323] on button "השוואה למסמך" at bounding box center [27, 326] width 29 height 29
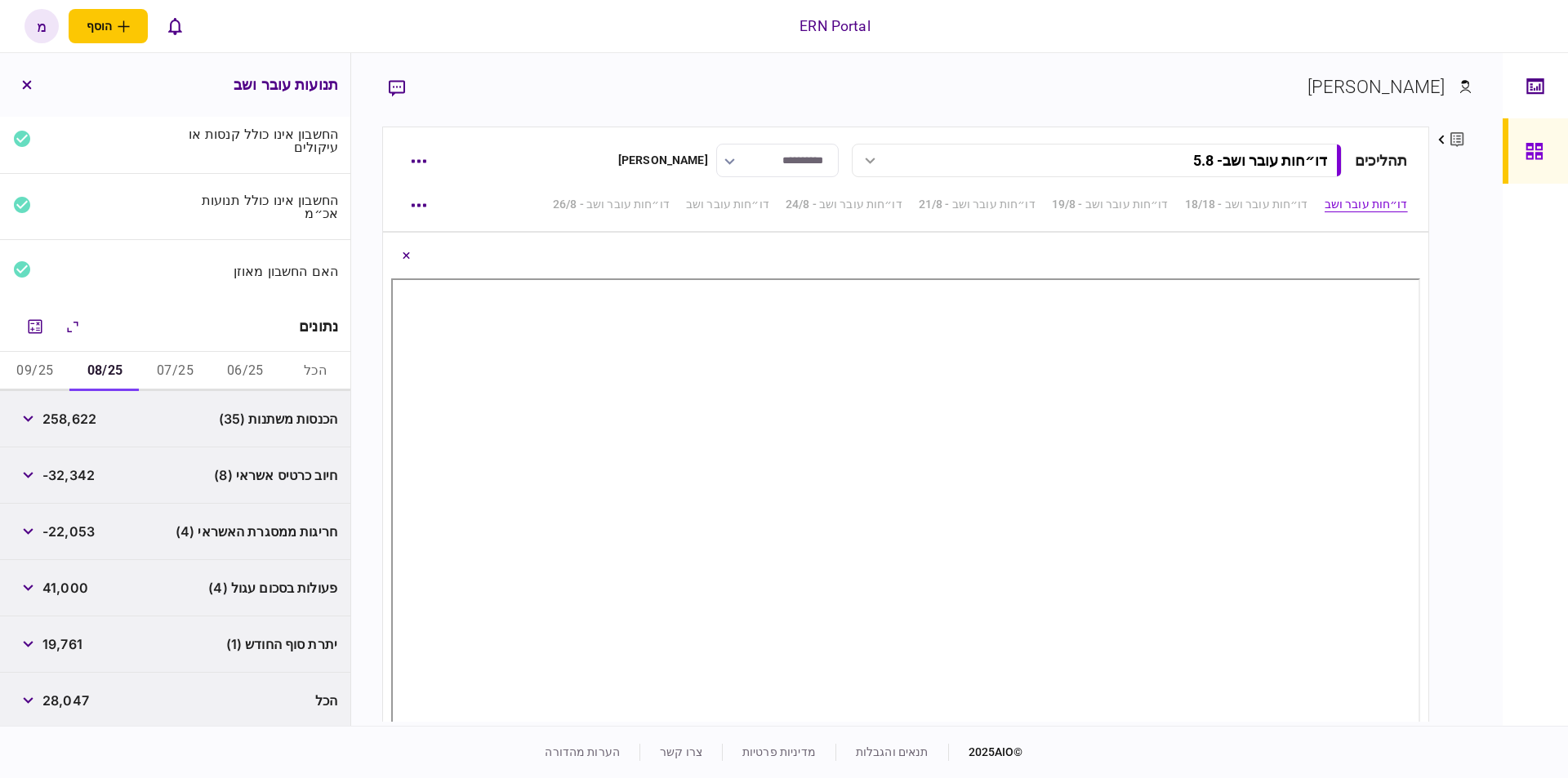
click at [302, 363] on button "הכל" at bounding box center [315, 371] width 71 height 39
